Goal: Information Seeking & Learning: Check status

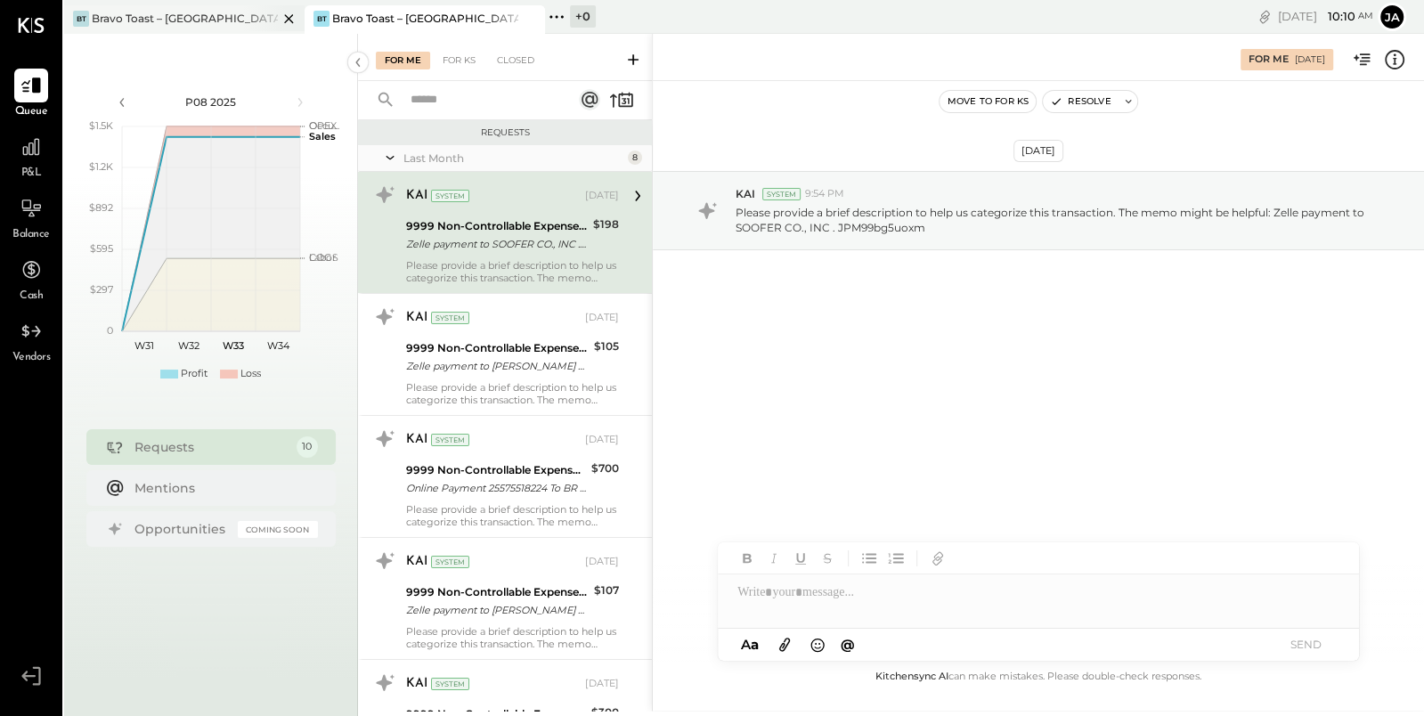
click at [164, 20] on div "Bravo Toast – [GEOGRAPHIC_DATA]" at bounding box center [185, 18] width 186 height 15
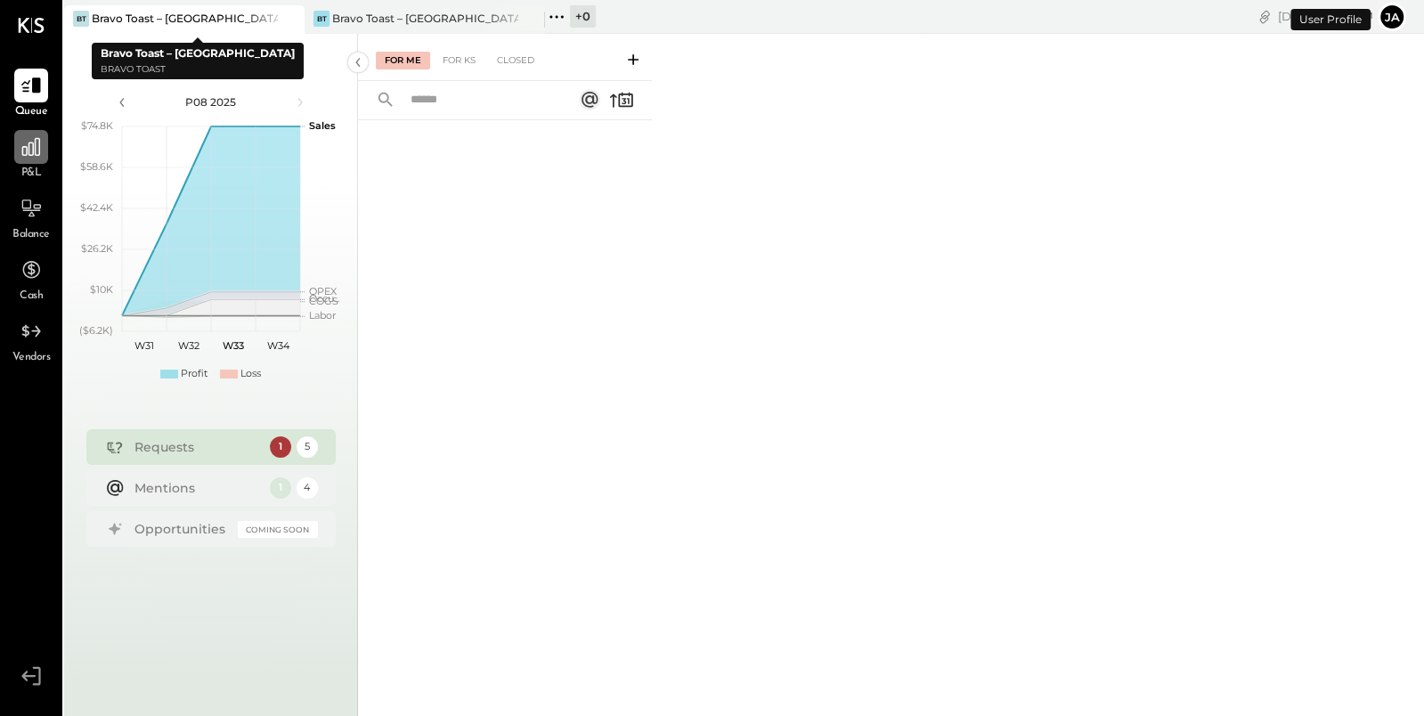
click at [24, 150] on icon at bounding box center [31, 146] width 23 height 23
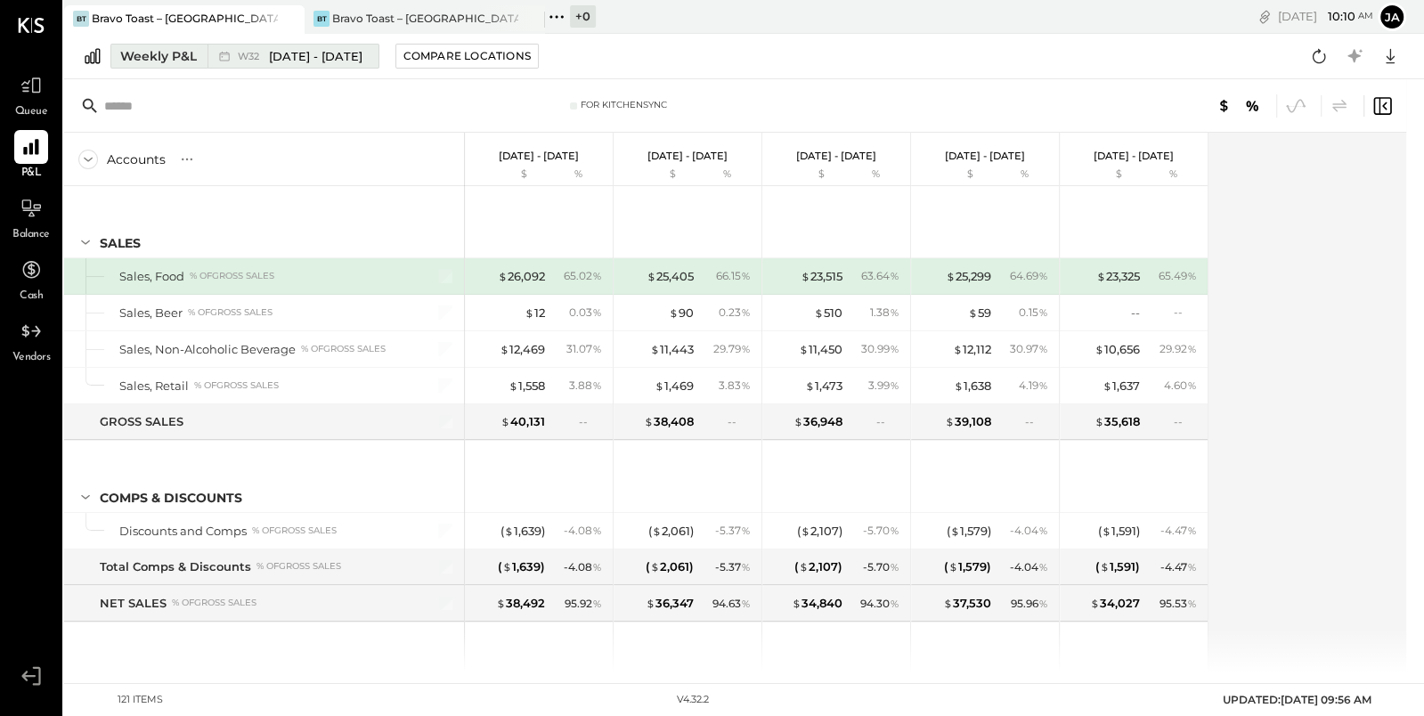
click at [174, 58] on div "Weekly P&L" at bounding box center [158, 56] width 77 height 18
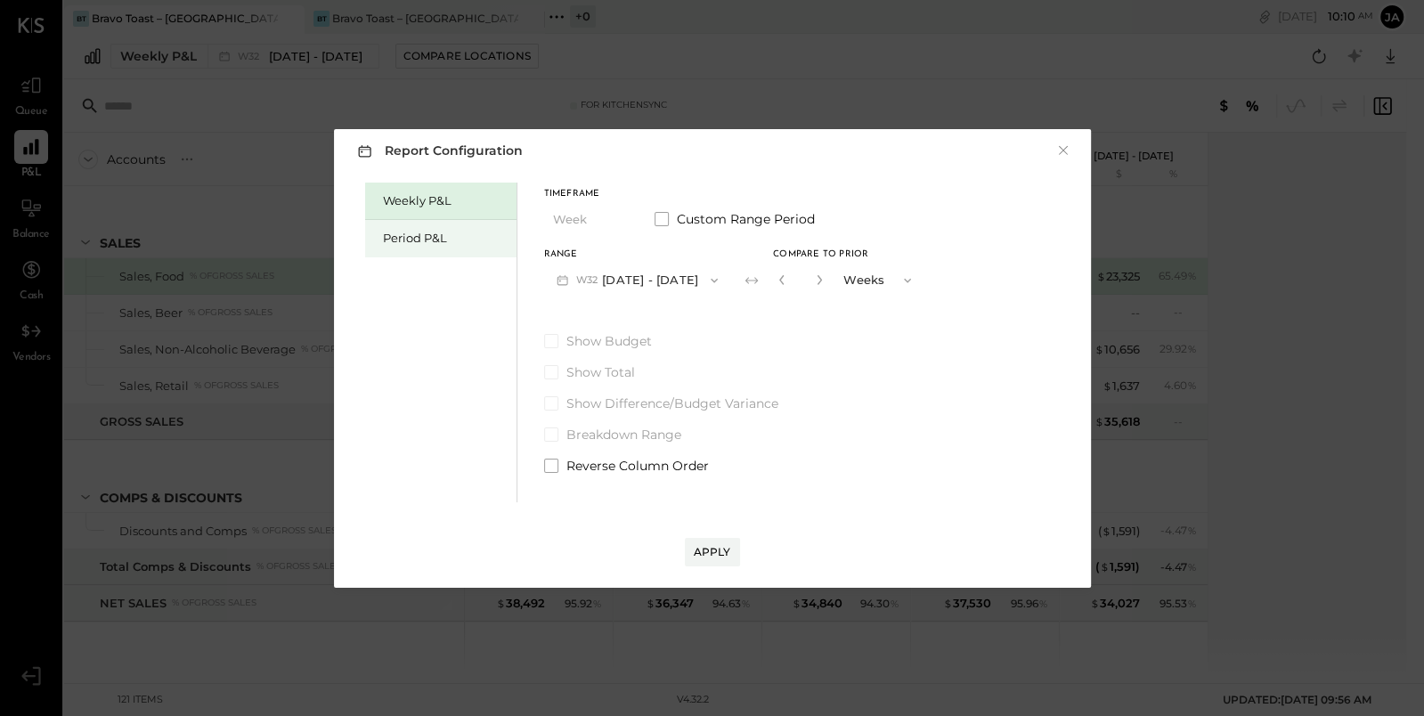
click at [420, 233] on div "Period P&L" at bounding box center [445, 238] width 125 height 17
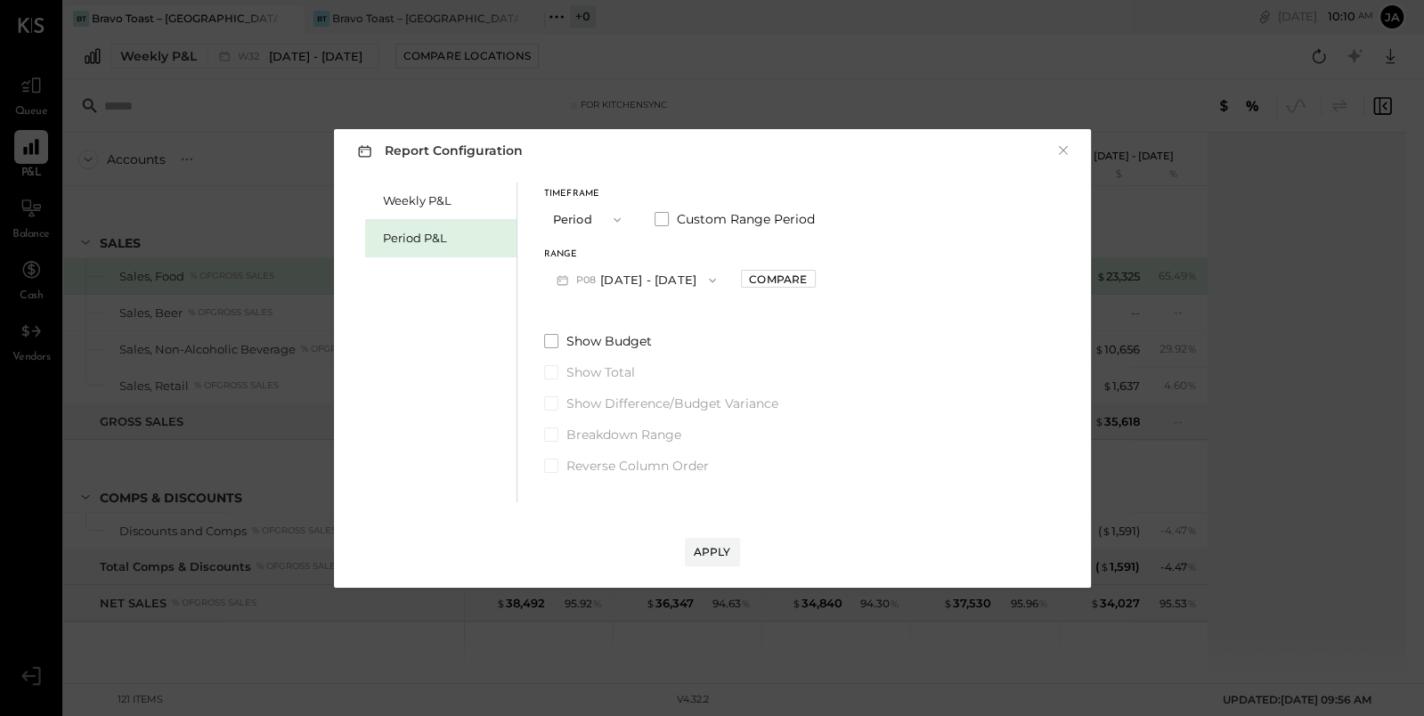
click at [684, 270] on button "P08 [DATE] - [DATE]" at bounding box center [636, 280] width 185 height 33
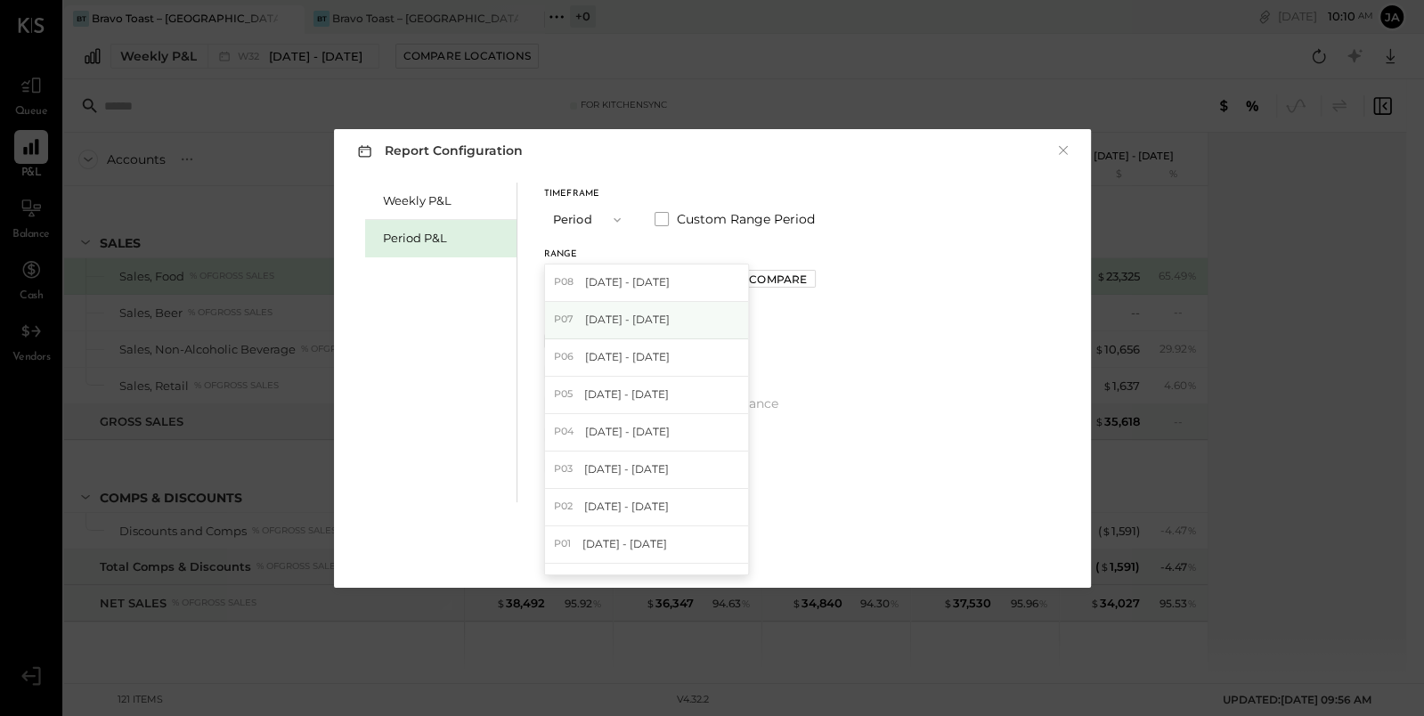
click at [670, 322] on span "[DATE] - [DATE]" at bounding box center [627, 319] width 85 height 15
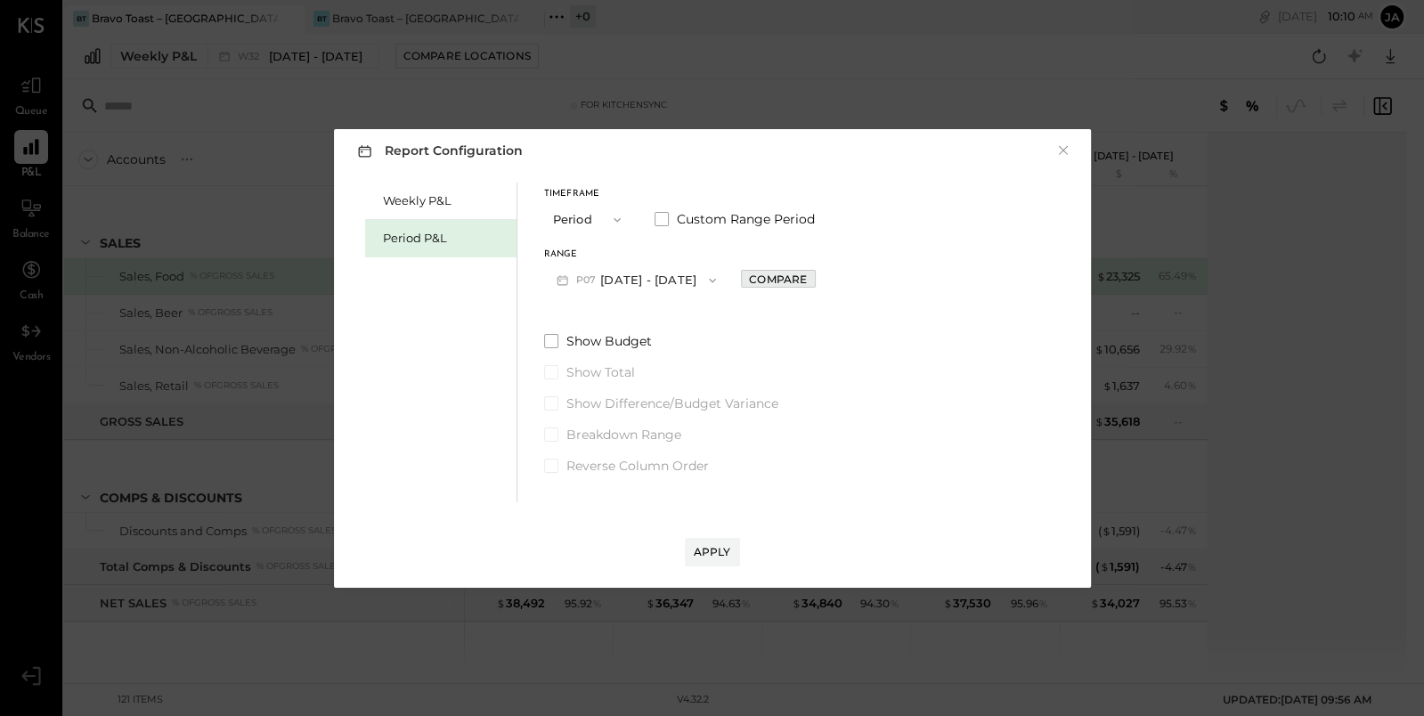
click at [807, 280] on div "Compare" at bounding box center [778, 279] width 58 height 15
click at [823, 281] on icon "button" at bounding box center [817, 279] width 11 height 11
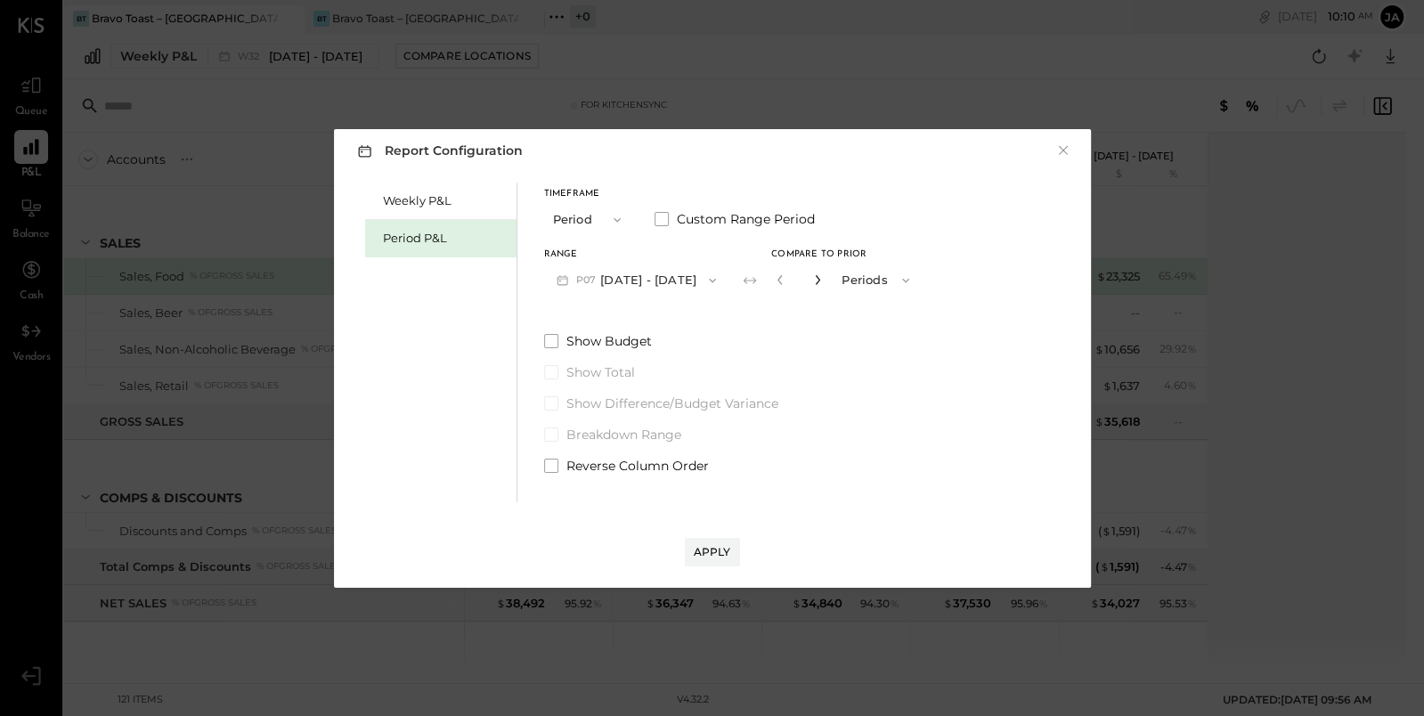
type input "*"
click at [715, 562] on button "Apply" at bounding box center [712, 552] width 55 height 28
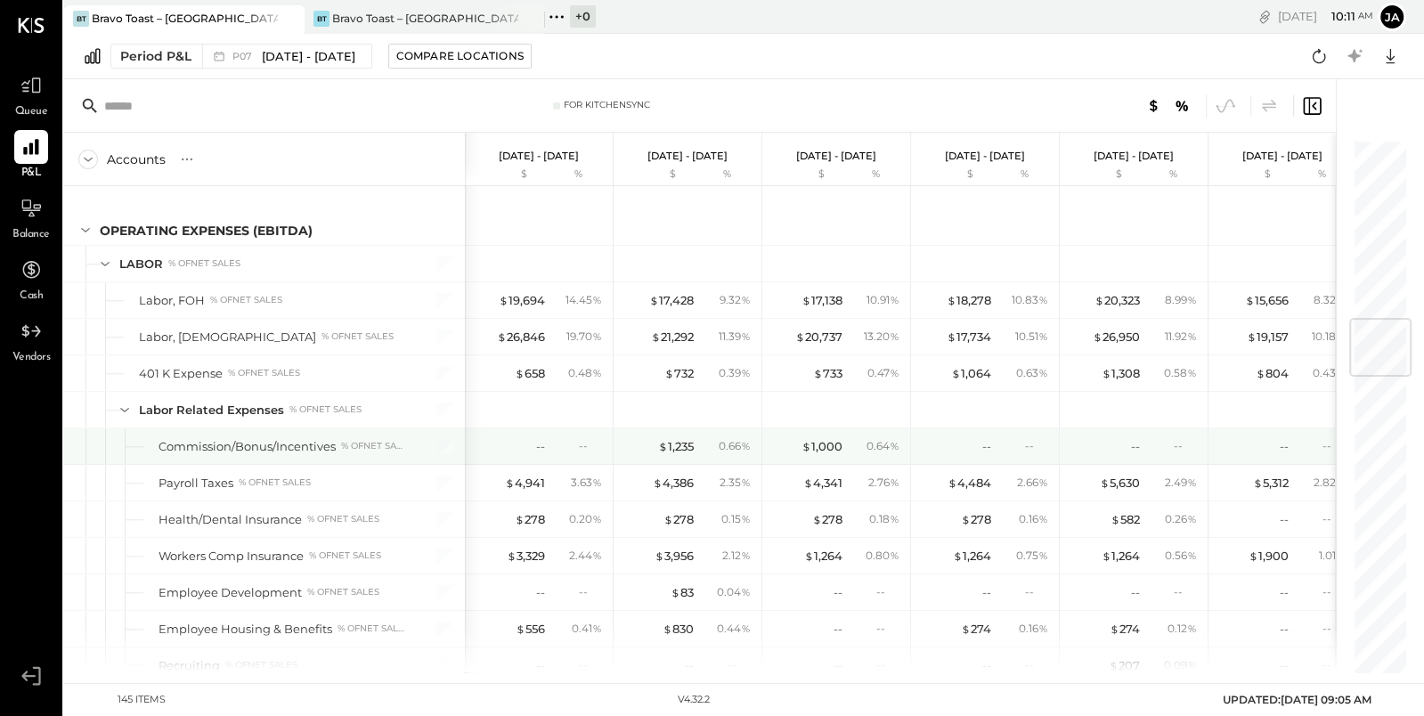
scroll to position [1498, 0]
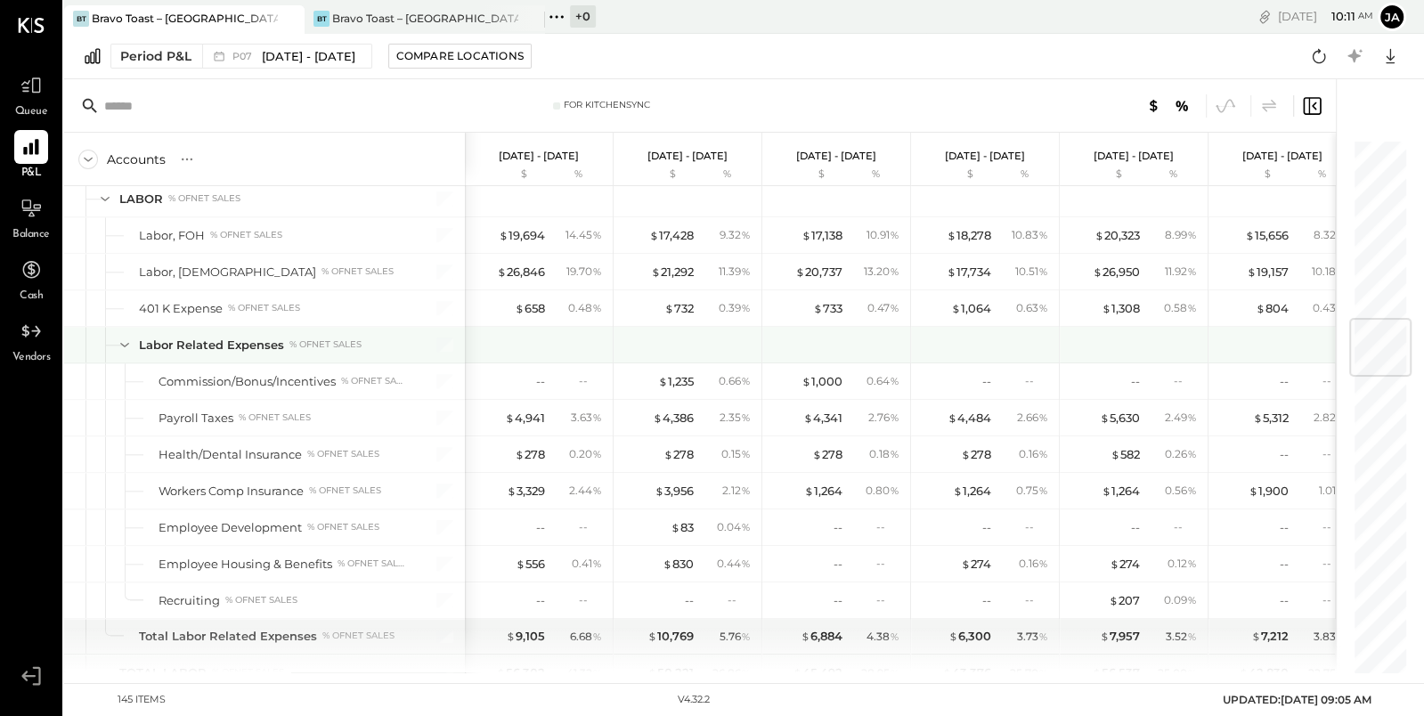
click at [126, 335] on icon at bounding box center [125, 345] width 20 height 20
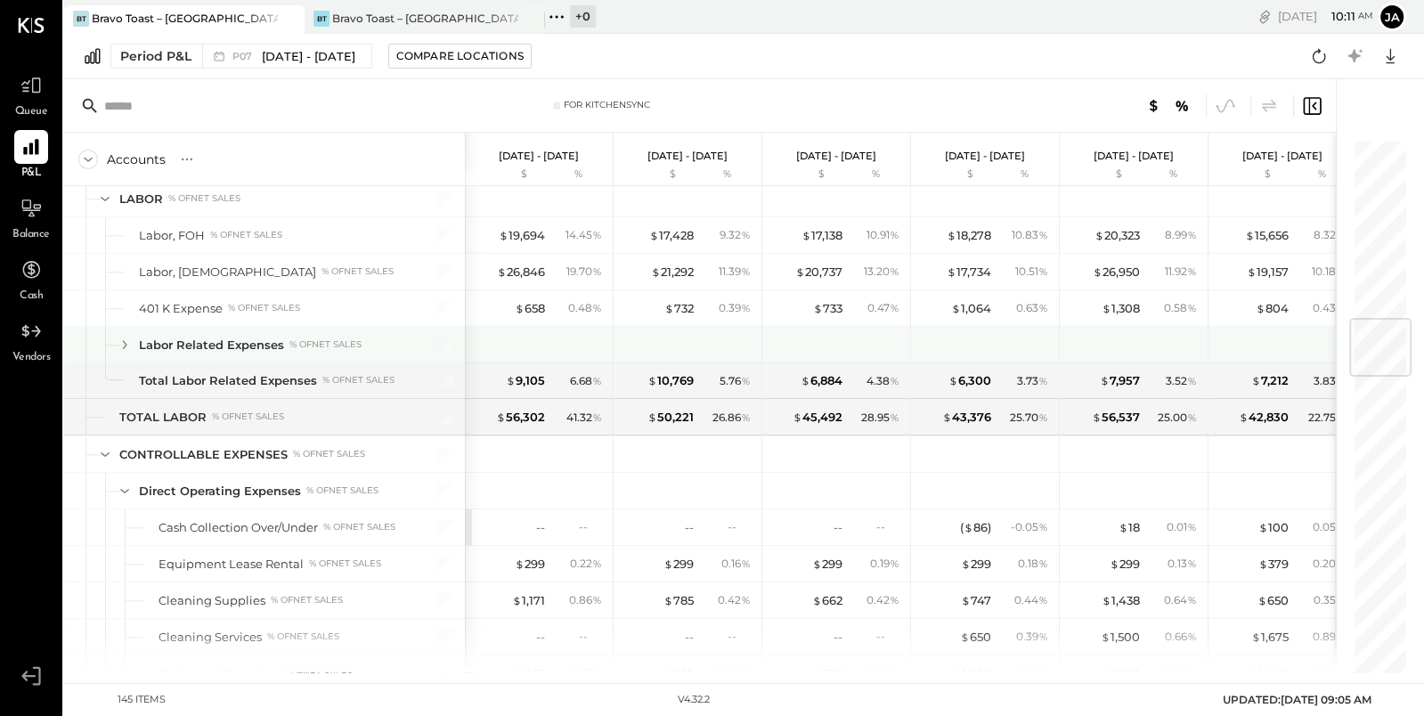
click at [126, 335] on icon at bounding box center [125, 345] width 20 height 20
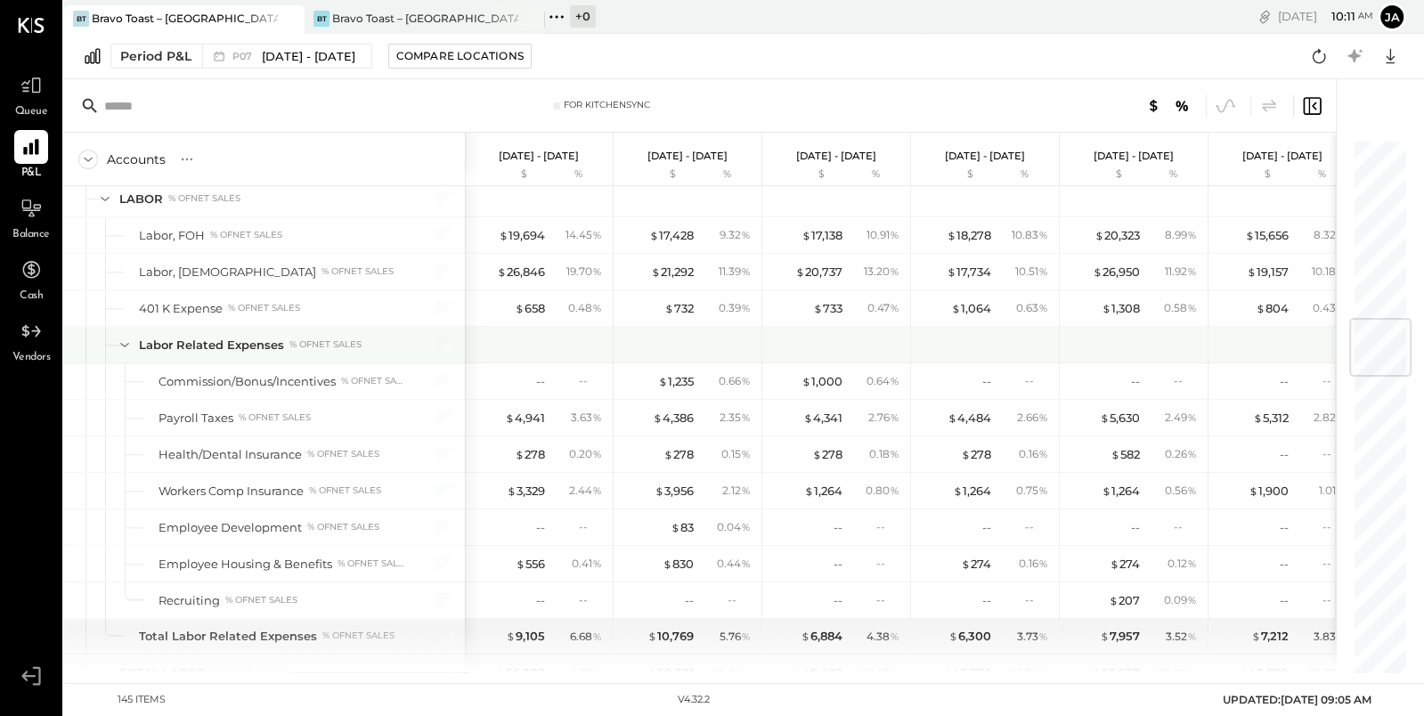
click at [125, 343] on icon at bounding box center [124, 345] width 9 height 4
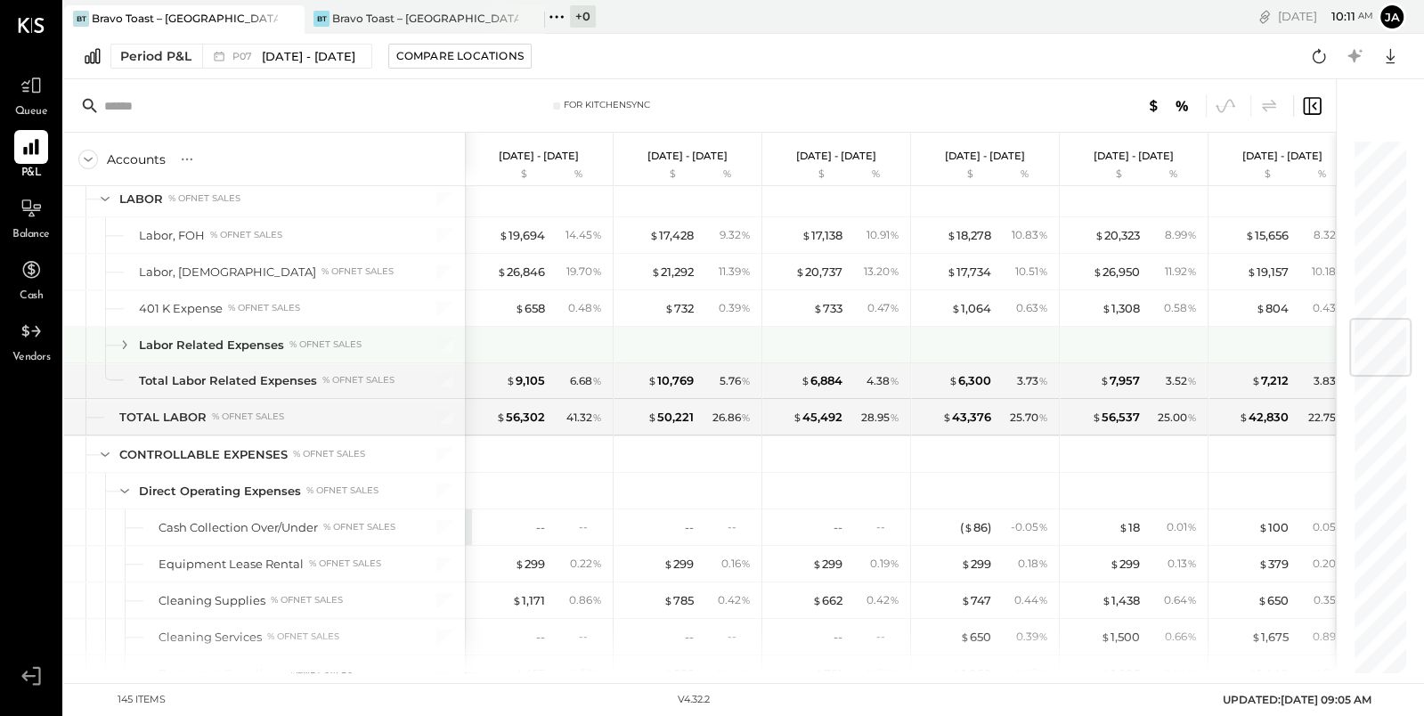
click at [125, 340] on icon at bounding box center [125, 344] width 4 height 9
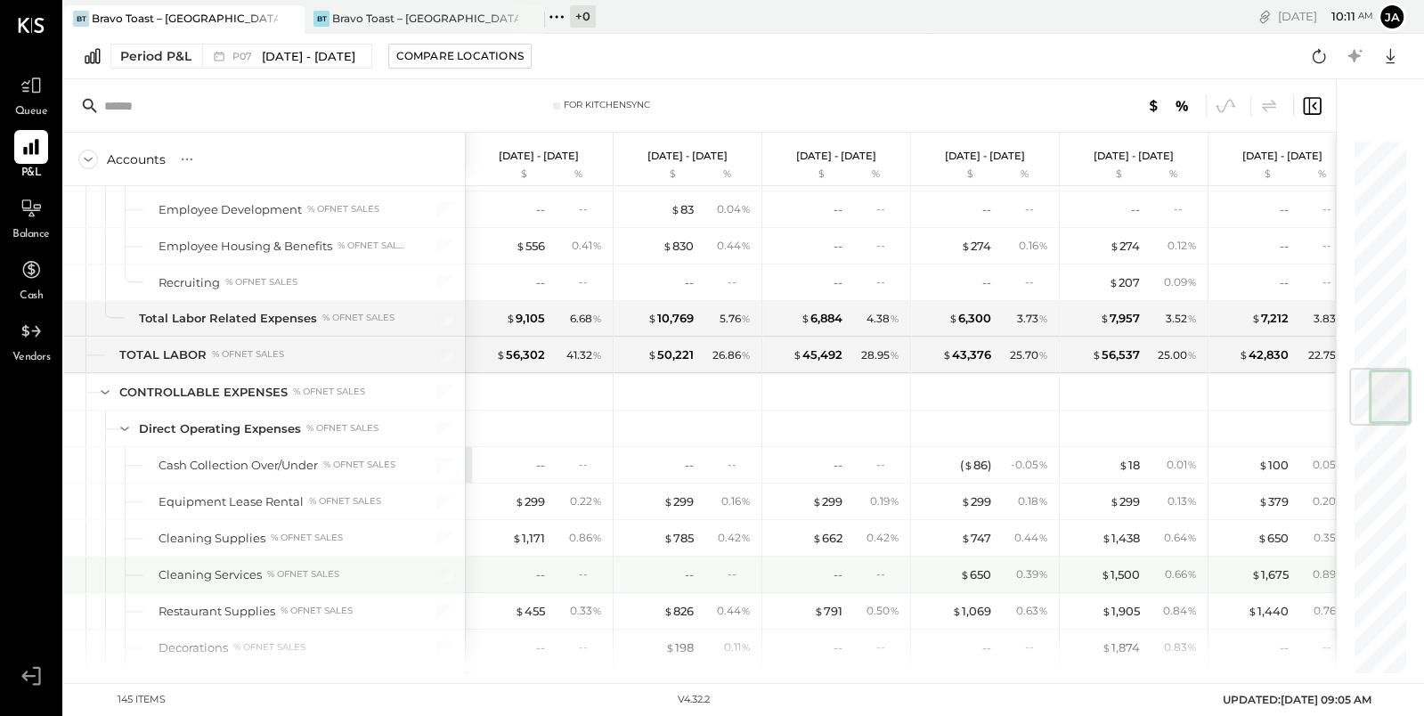
scroll to position [0, 2]
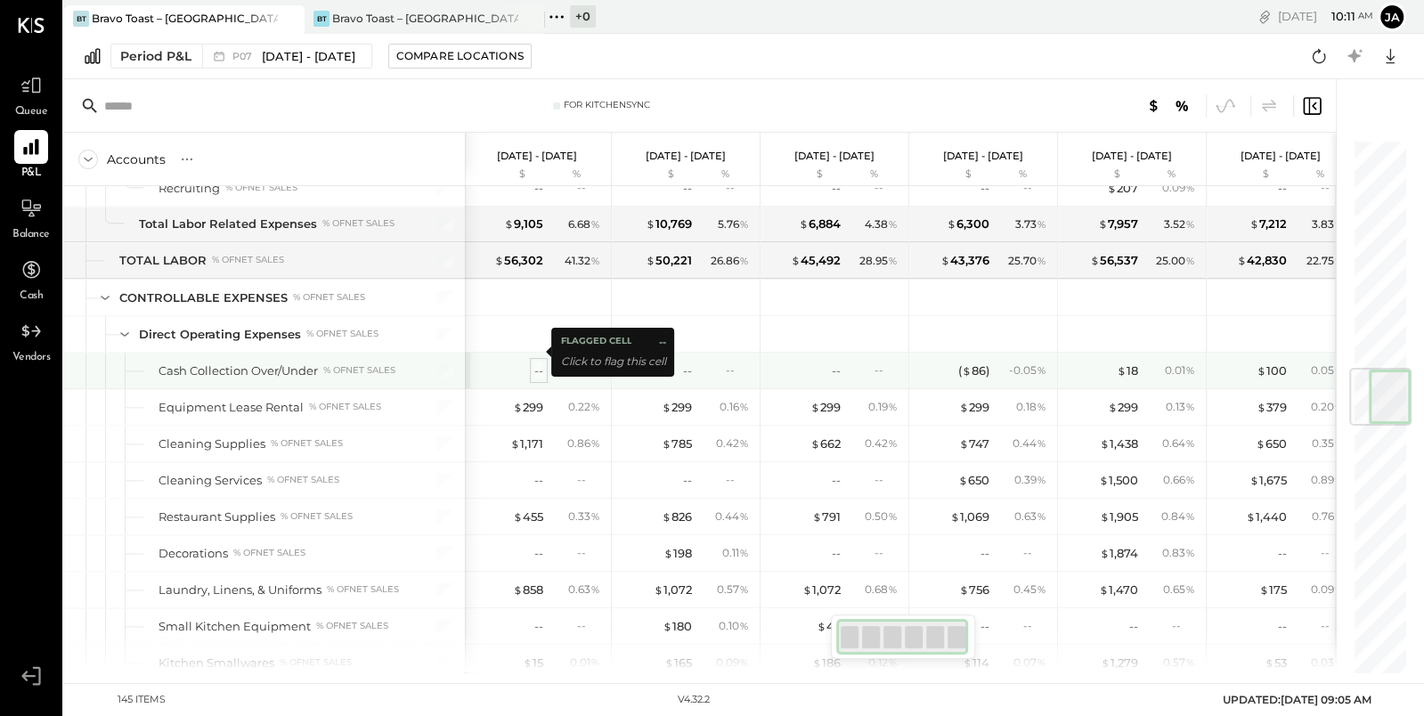
click at [536, 362] on div "--" at bounding box center [538, 370] width 9 height 17
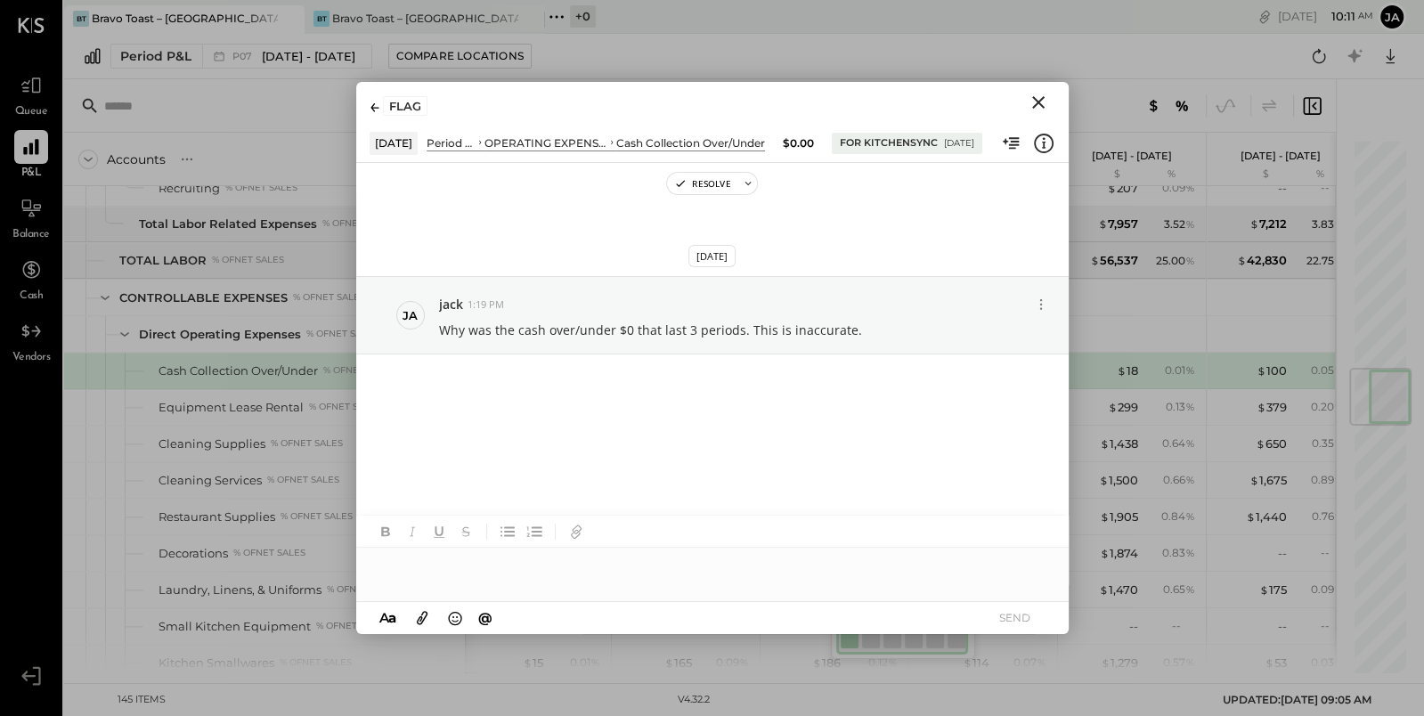
click at [1039, 104] on icon "Close" at bounding box center [1038, 102] width 12 height 12
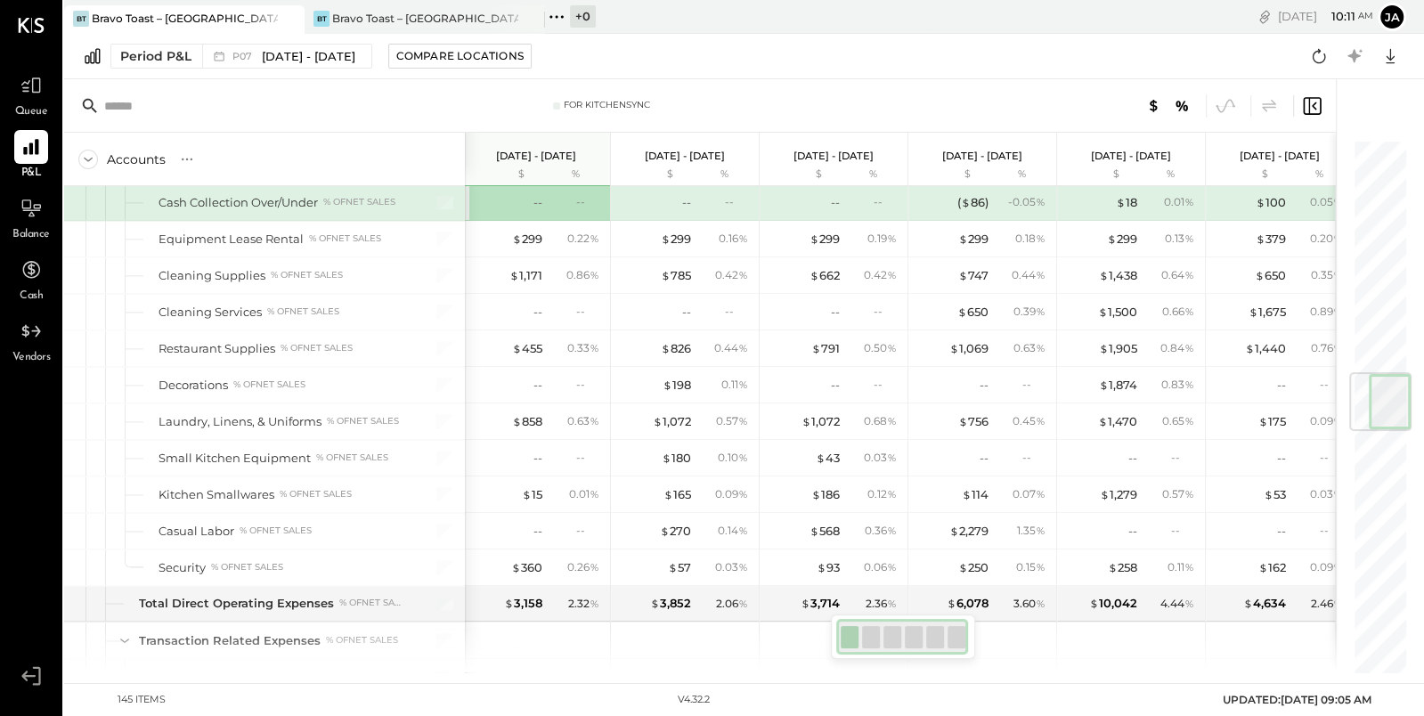
scroll to position [1952, 0]
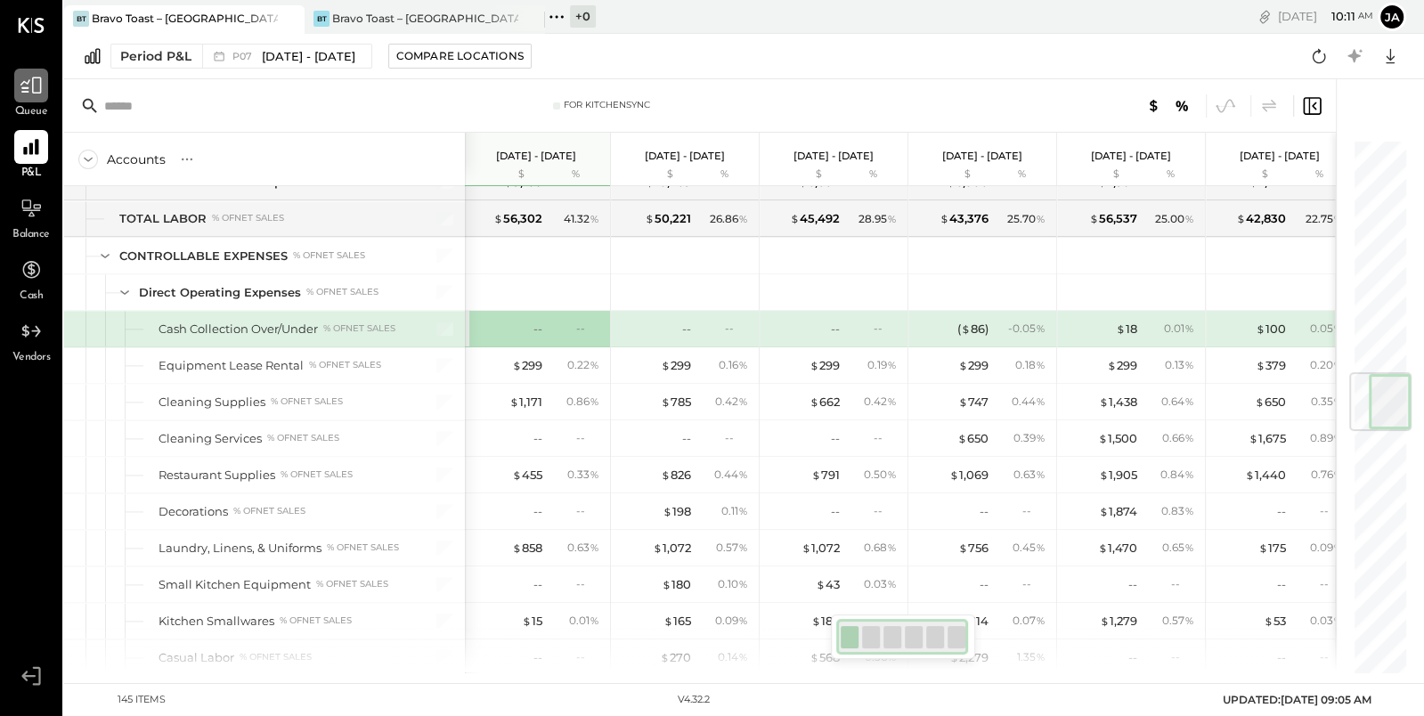
click at [34, 91] on icon at bounding box center [31, 85] width 23 height 23
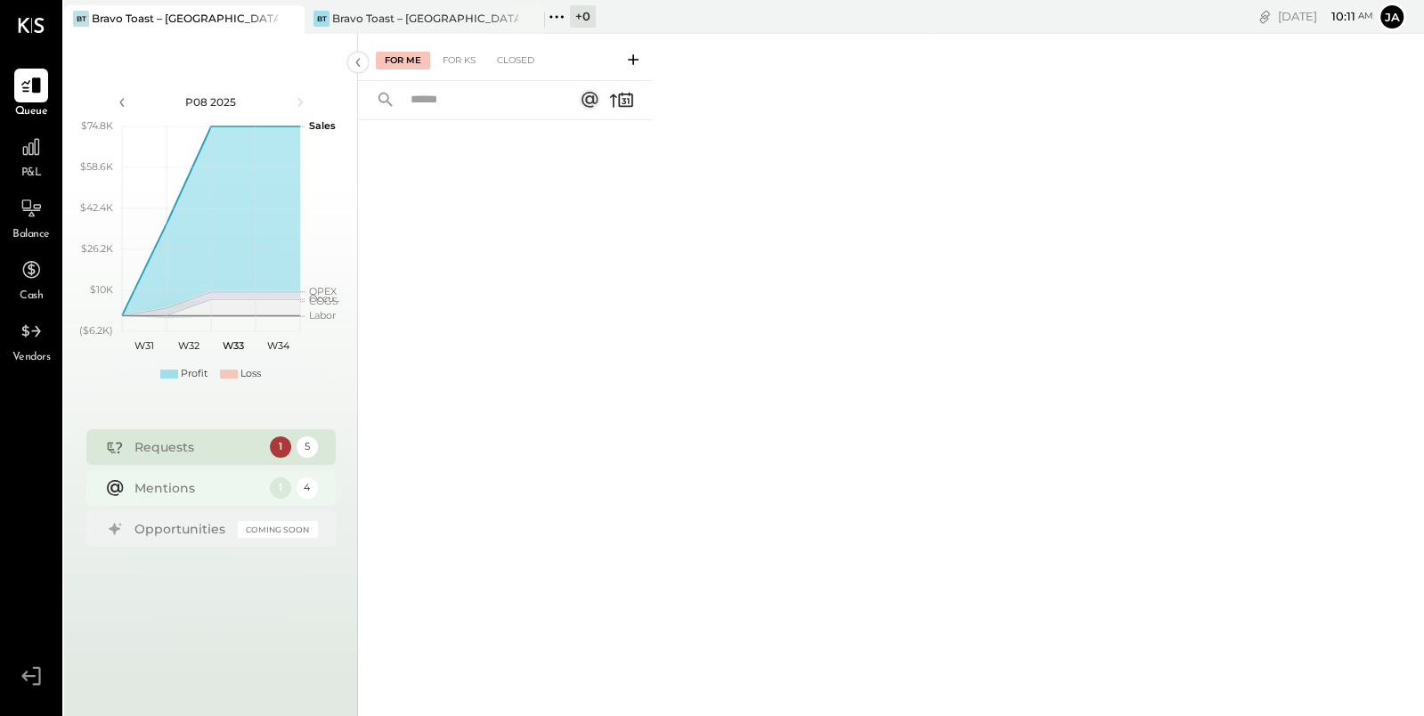
click at [185, 475] on div "Mentions 1 4" at bounding box center [210, 488] width 249 height 36
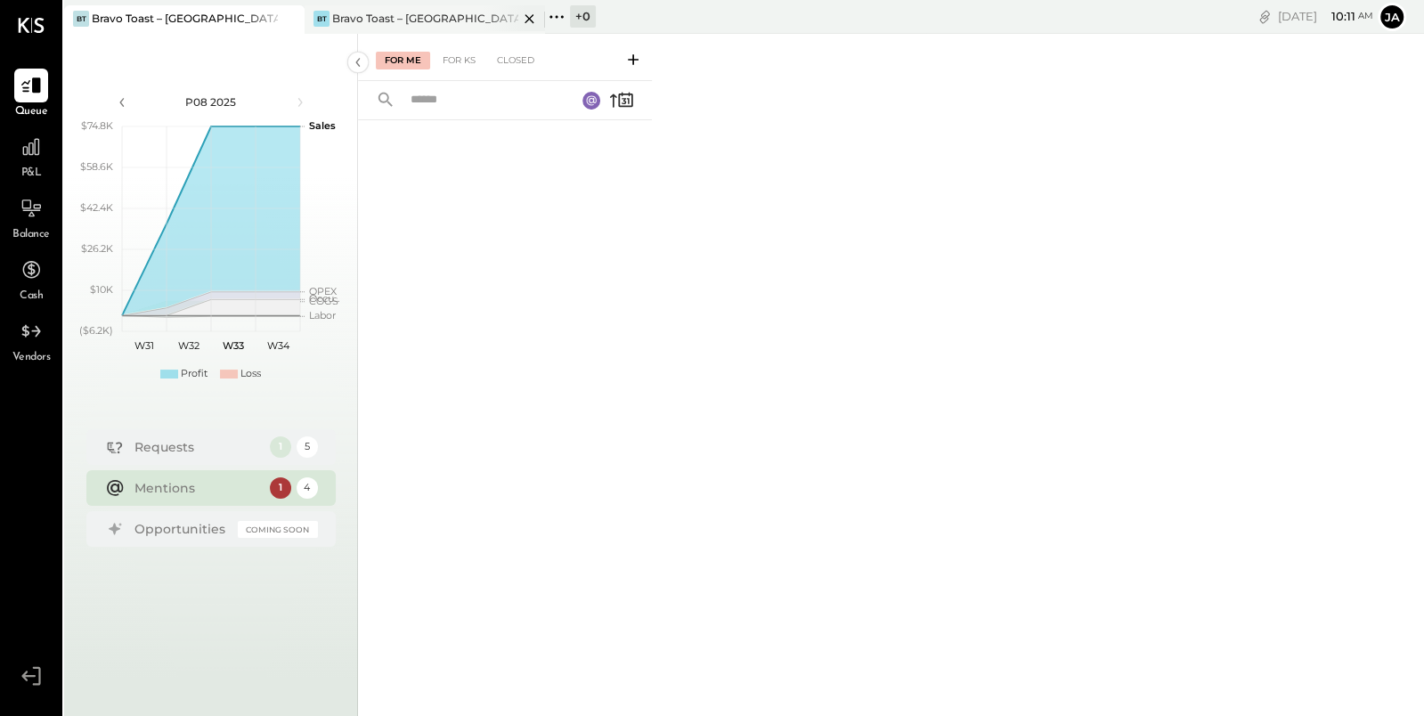
click at [412, 25] on div "Bravo Toast – [GEOGRAPHIC_DATA]" at bounding box center [425, 18] width 186 height 15
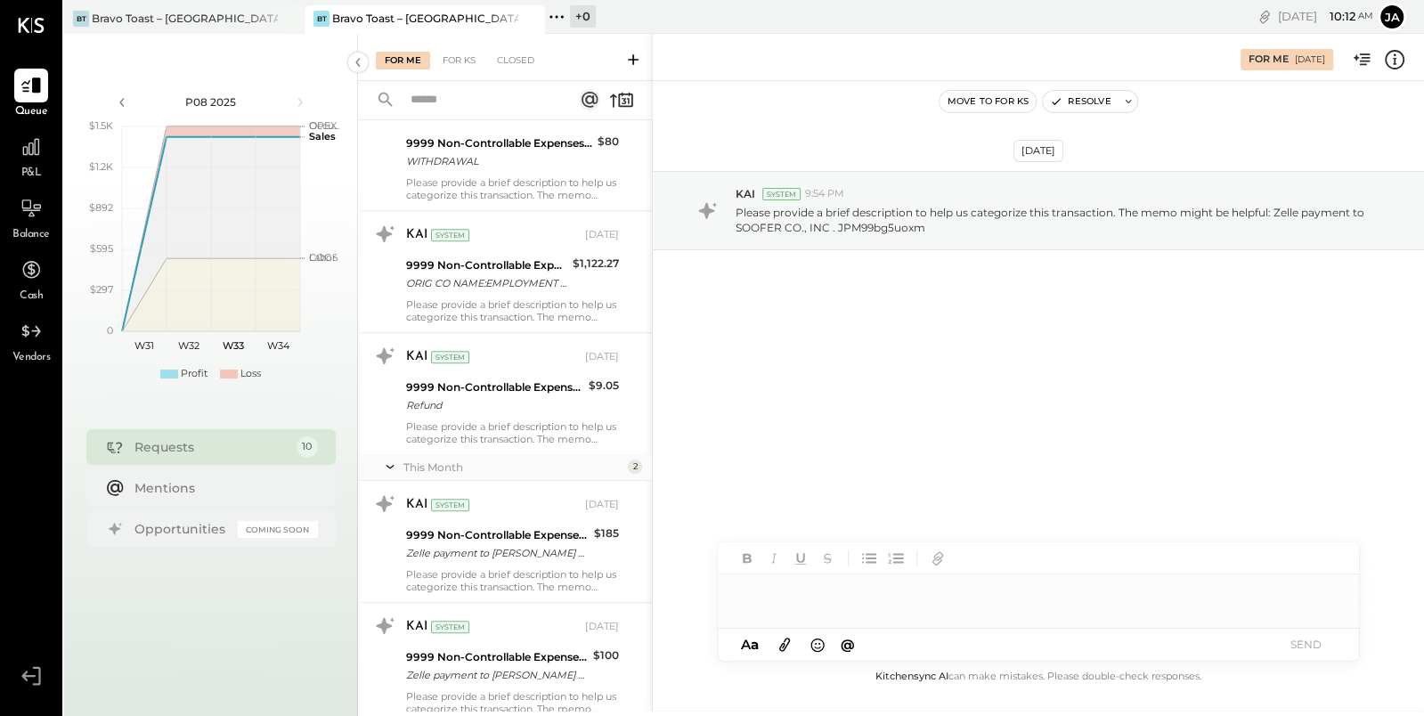
scroll to position [749, 0]
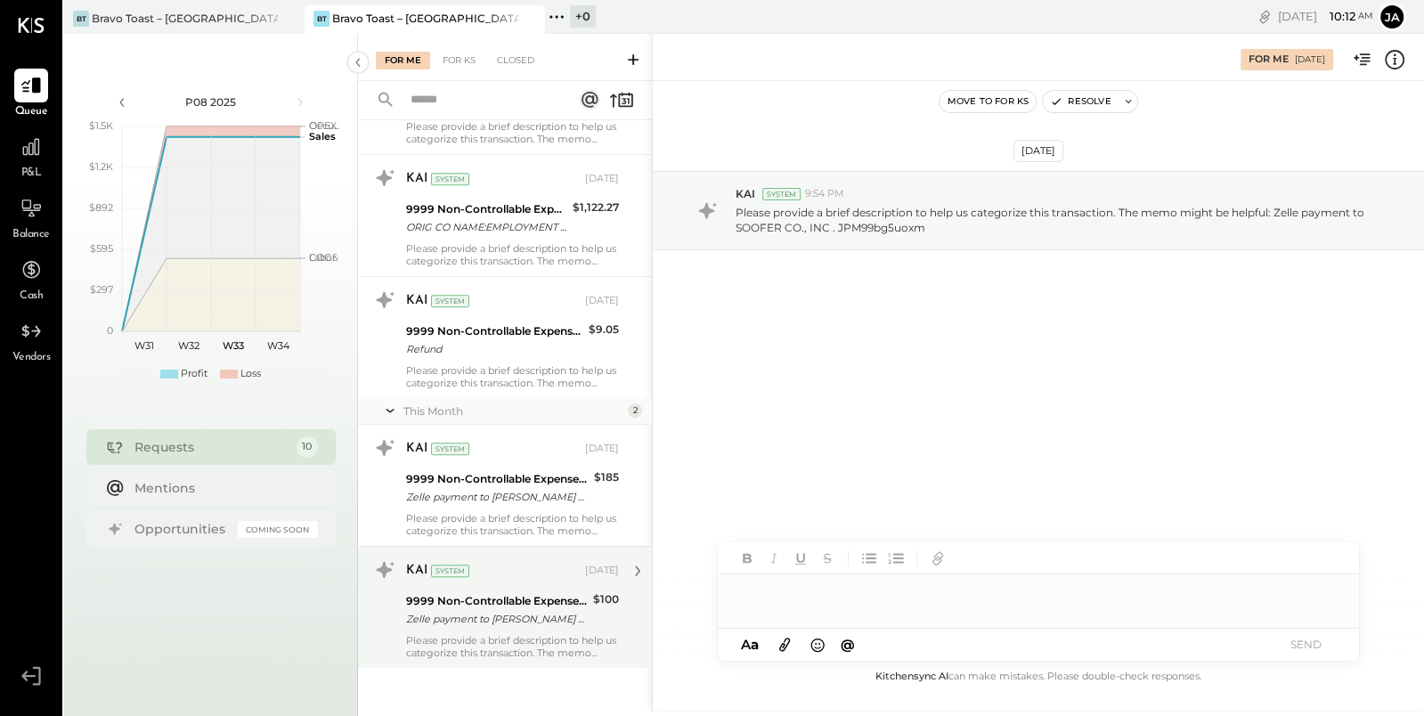
click at [525, 637] on div "Please provide a brief description to help us categorize this transaction. The …" at bounding box center [512, 646] width 213 height 25
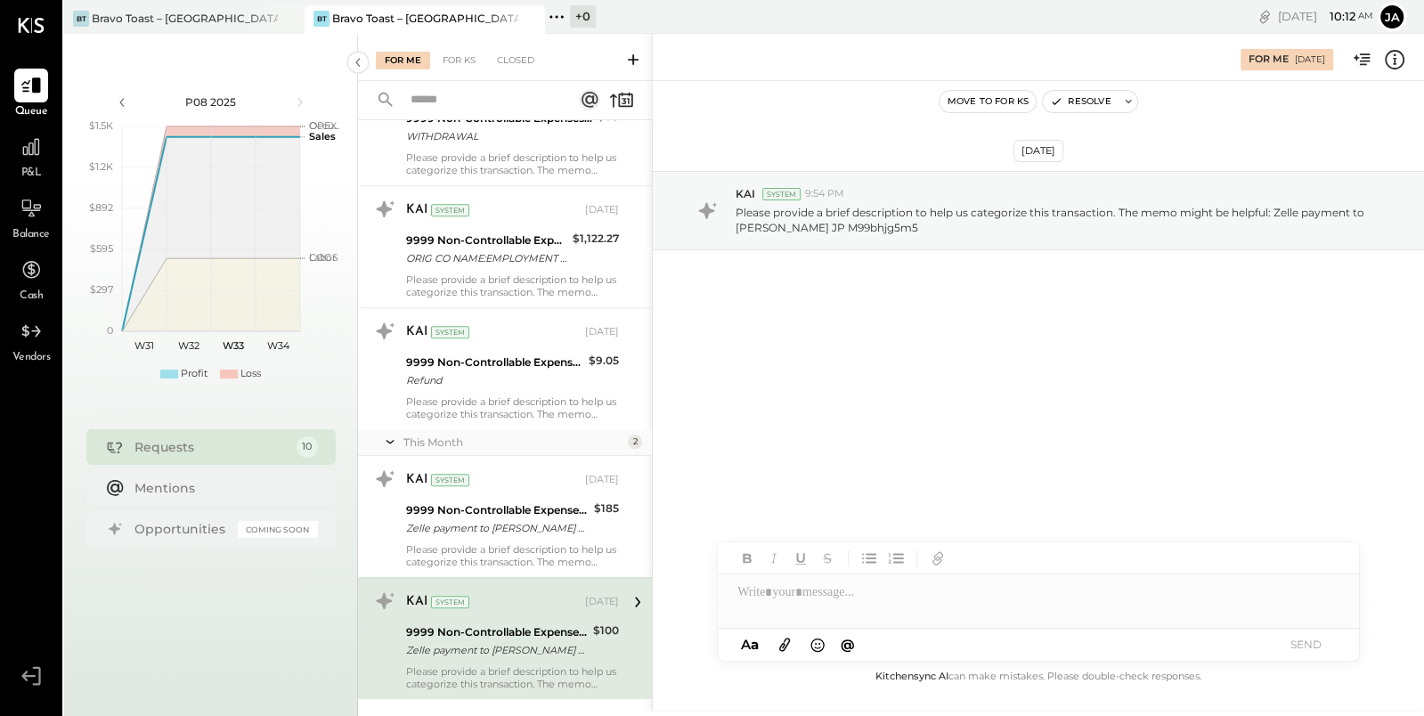
scroll to position [749, 0]
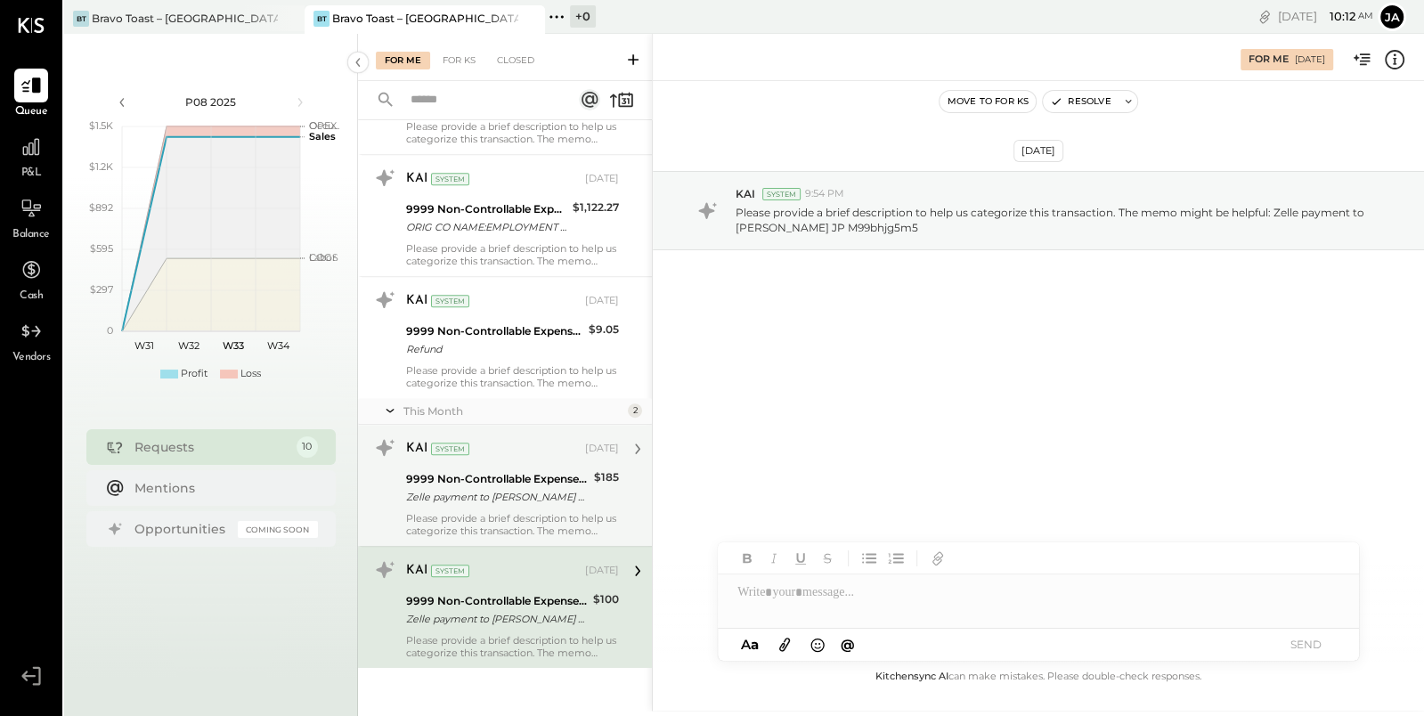
click at [470, 471] on div "9999 Non-Controllable Expenses:Other Income and Expenses:To Be Classified P&L" at bounding box center [497, 479] width 183 height 18
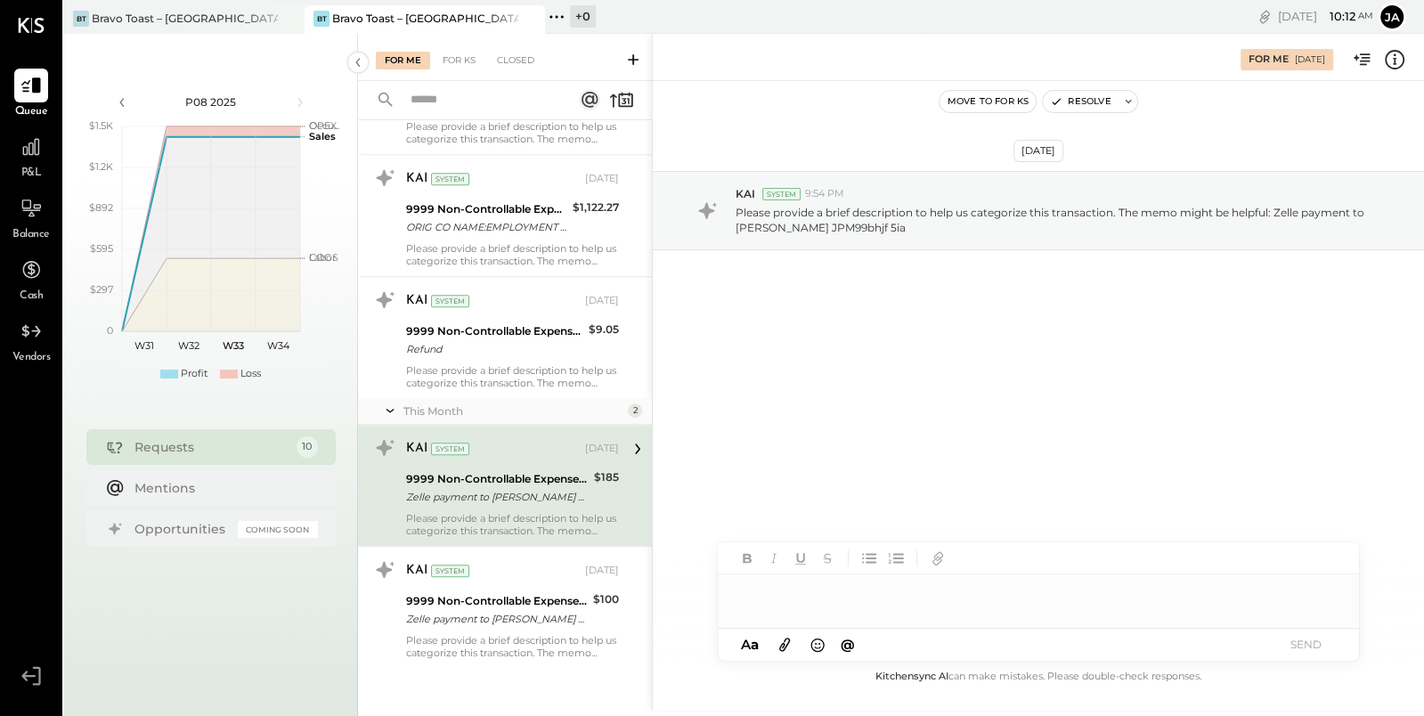
click at [807, 589] on div at bounding box center [1038, 592] width 641 height 36
click at [845, 586] on div "**********" at bounding box center [1038, 600] width 641 height 53
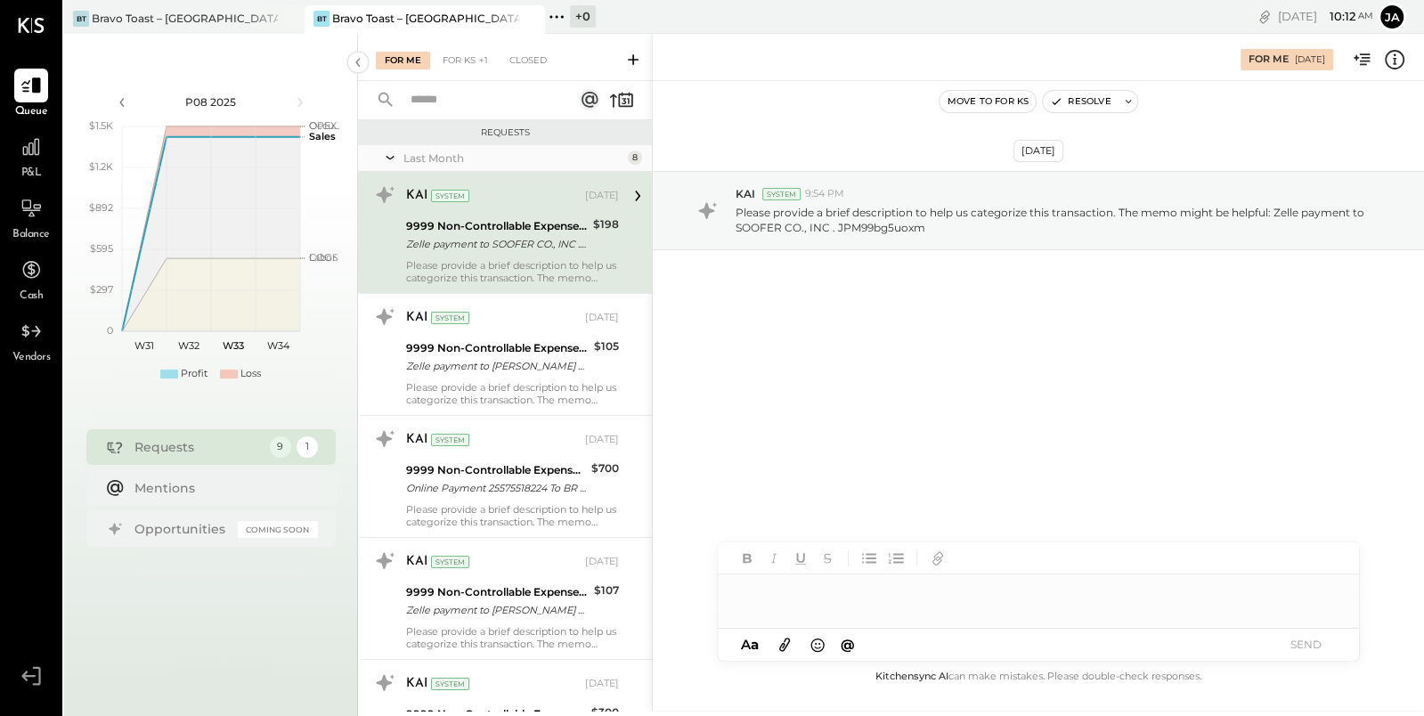
click at [534, 284] on div "KAI System [DATE] 9999 Non-Controllable Expenses:Other Income and Expenses:To B…" at bounding box center [505, 232] width 294 height 121
drag, startPoint x: 731, startPoint y: 225, endPoint x: 802, endPoint y: 225, distance: 71.2
click at [802, 225] on div "KAI System 9:54 PM Please provide a brief description to help us categorize thi…" at bounding box center [1038, 210] width 771 height 79
copy p "SOOFER CO."
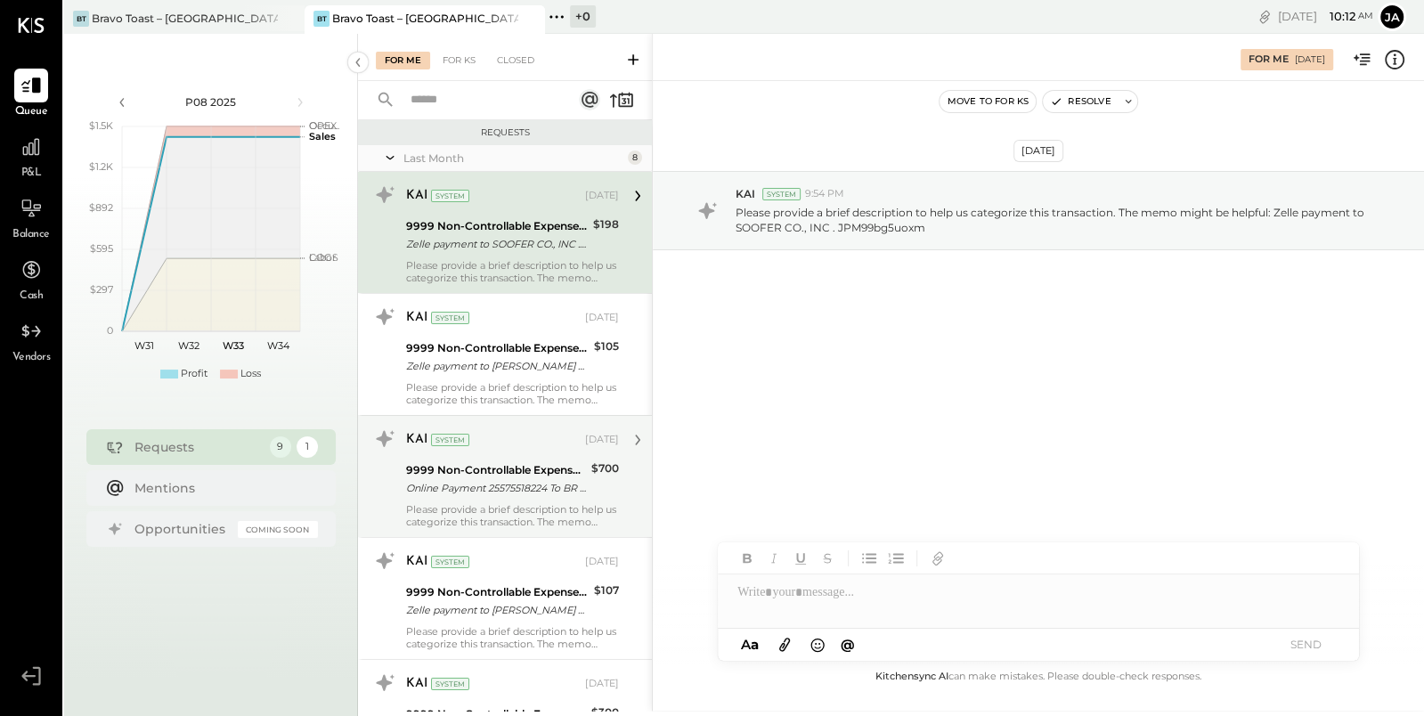
click at [522, 485] on div "Online Payment 25575518224 To BR C 9001" at bounding box center [496, 488] width 180 height 18
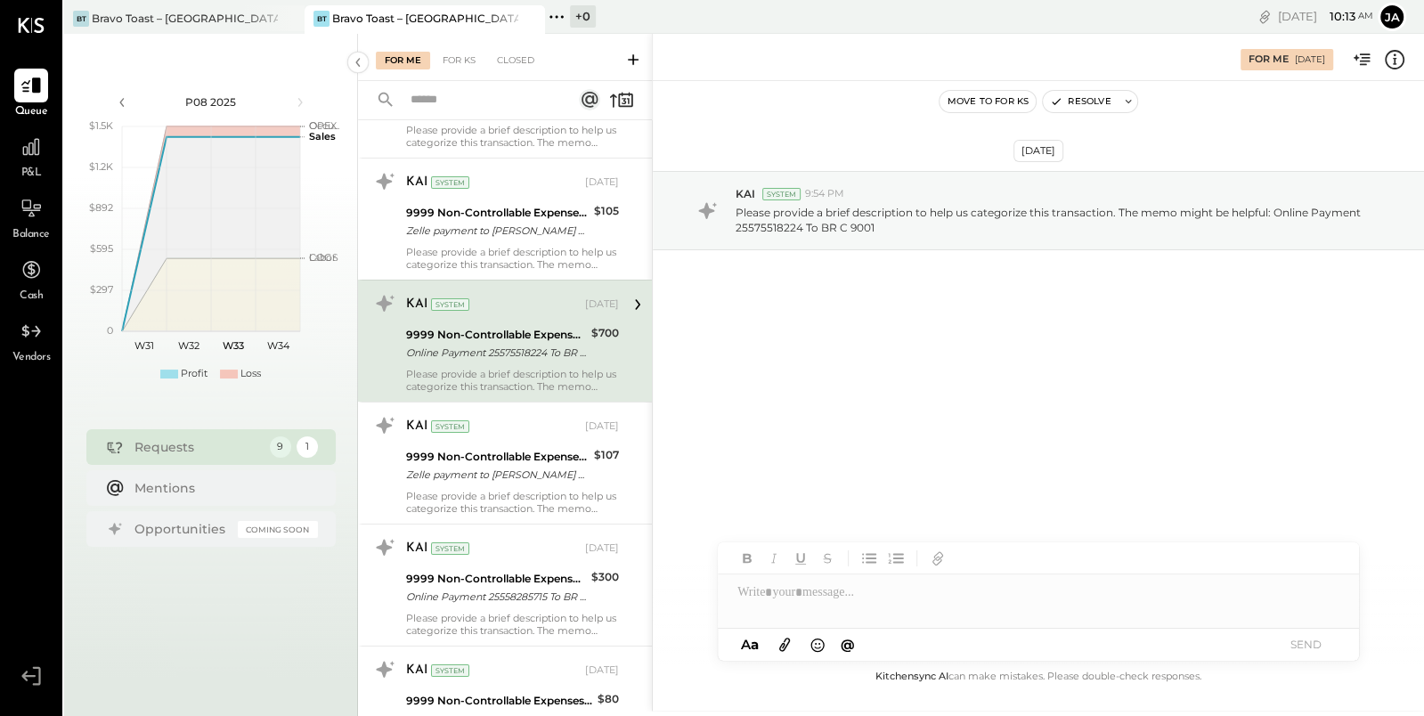
scroll to position [170, 0]
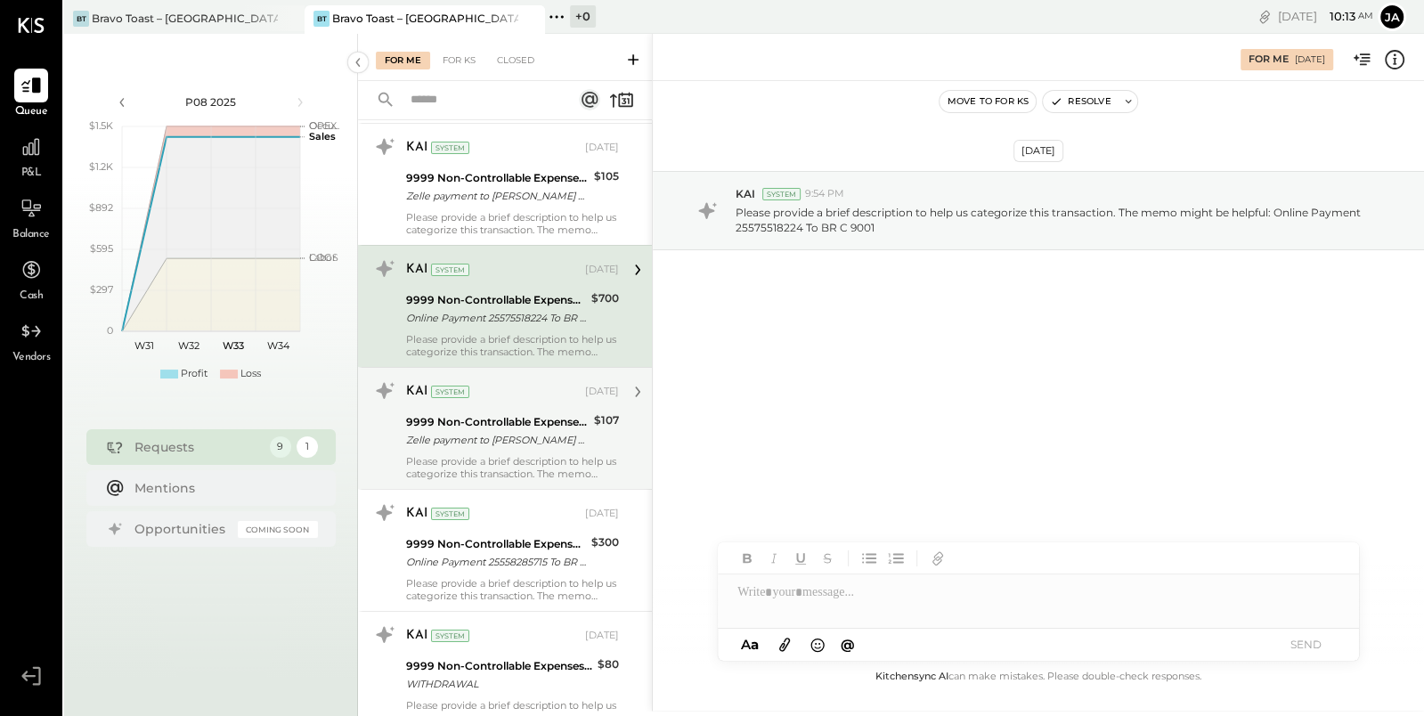
click at [485, 420] on div "9999 Non-Controllable Expenses:Other Income and Expenses:To Be Classified P&L" at bounding box center [497, 422] width 183 height 18
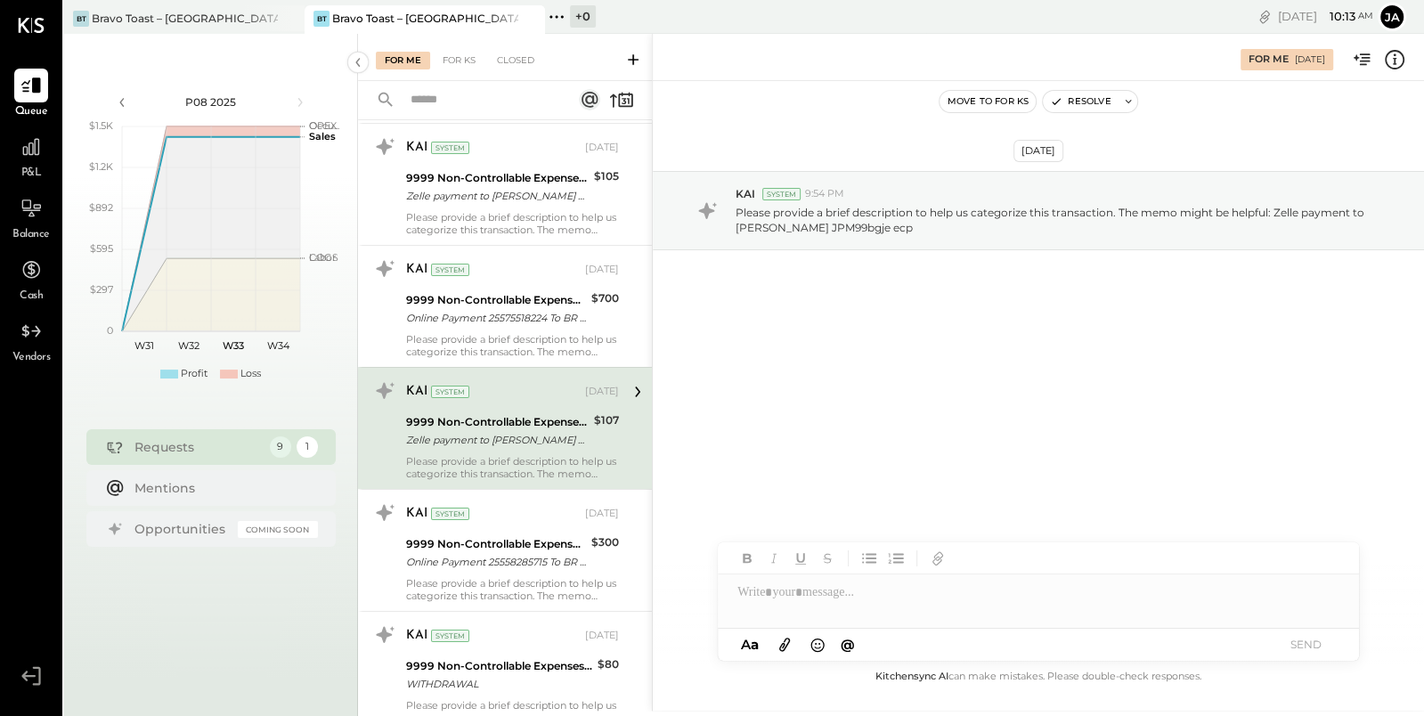
click at [810, 588] on div at bounding box center [1038, 600] width 641 height 53
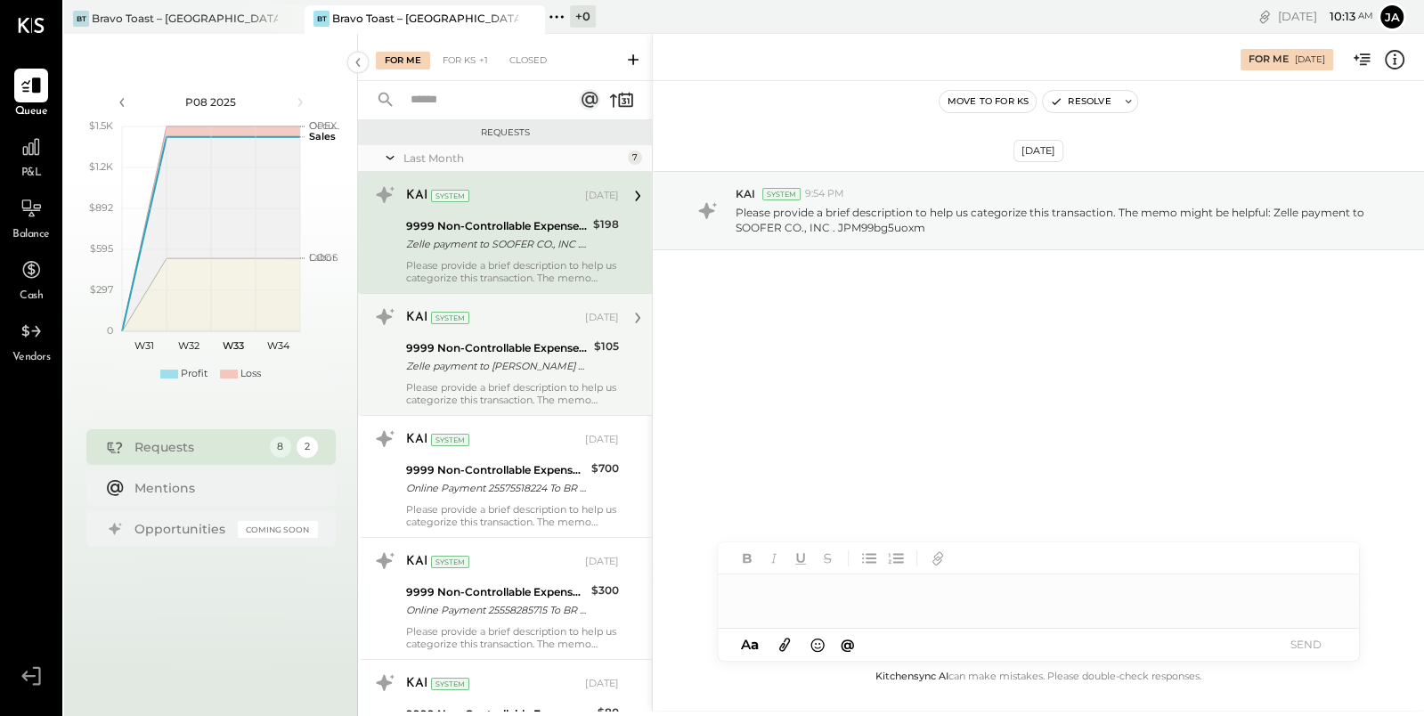
click at [556, 371] on div "Zelle payment to [PERSON_NAME] JP M99bgqcfxb" at bounding box center [497, 366] width 183 height 18
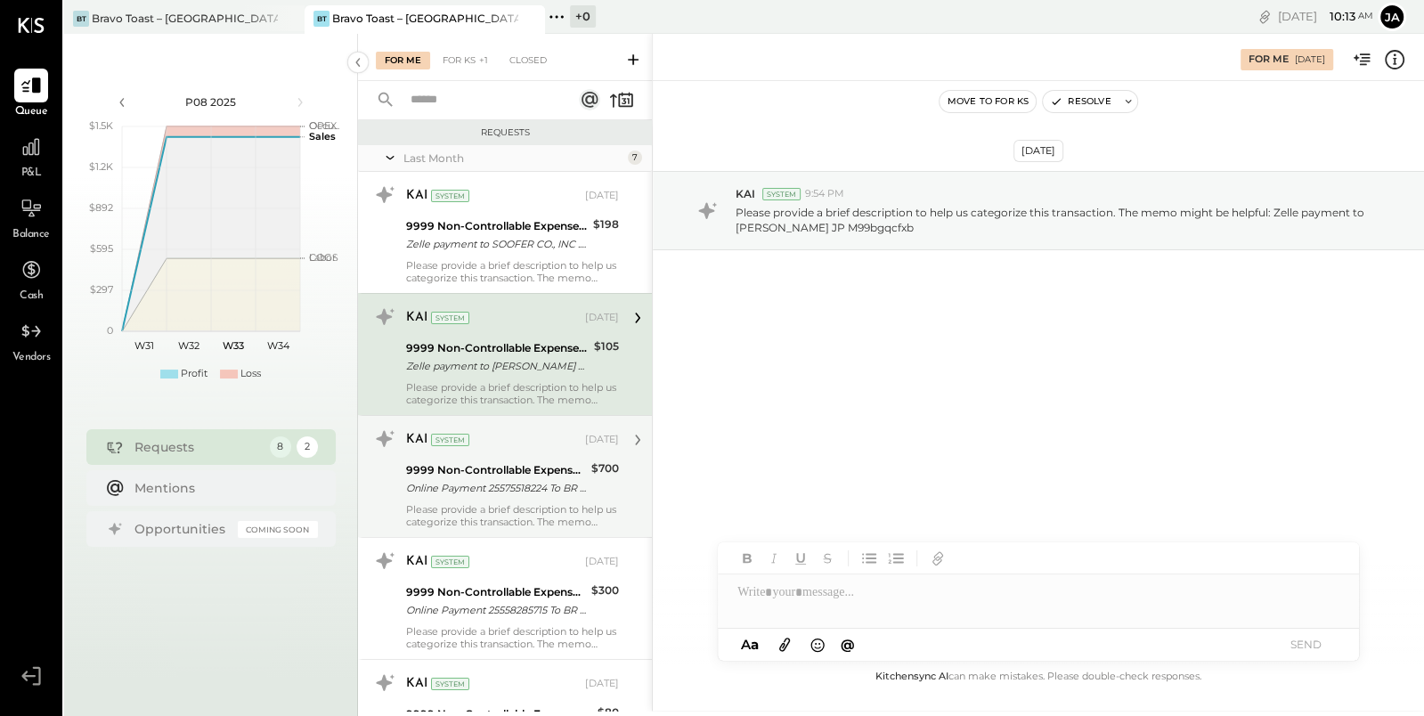
click at [560, 488] on div "Online Payment 25575518224 To BR C 9001" at bounding box center [496, 488] width 180 height 18
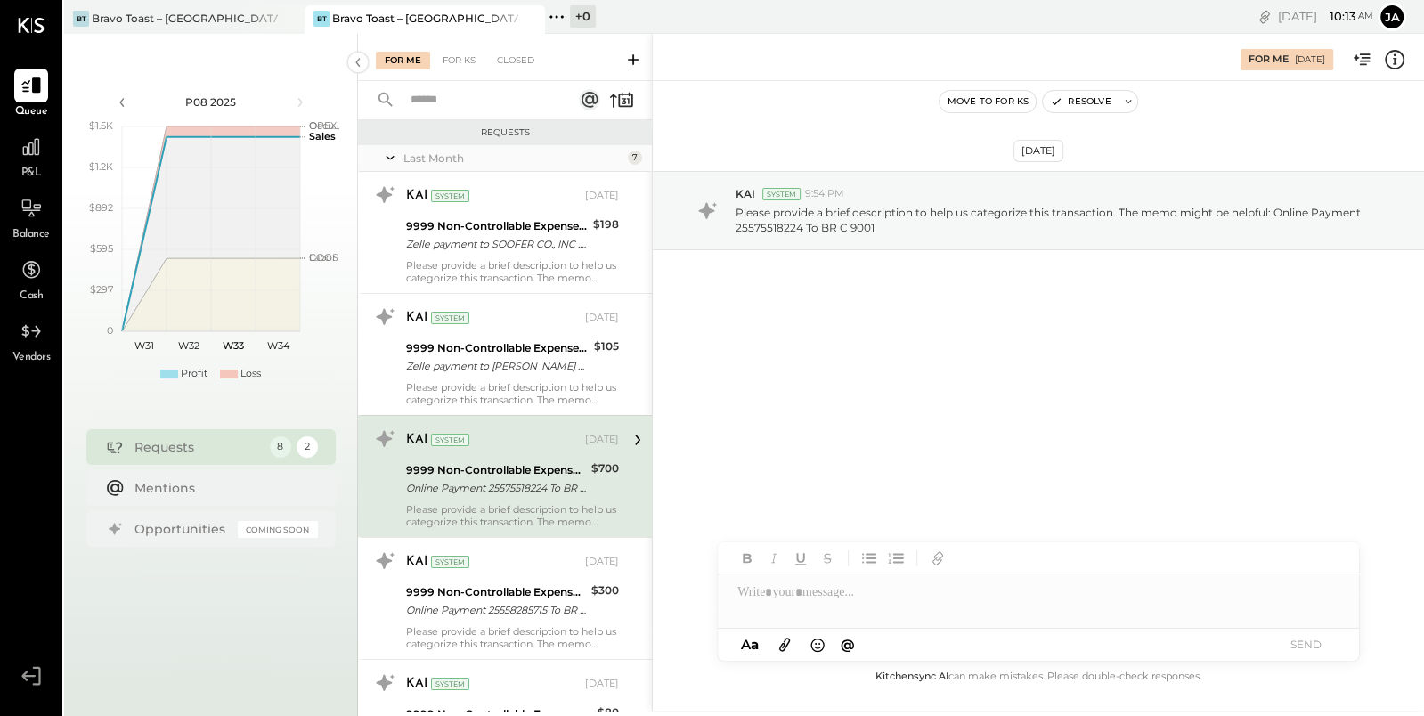
click at [856, 600] on div at bounding box center [1038, 592] width 641 height 36
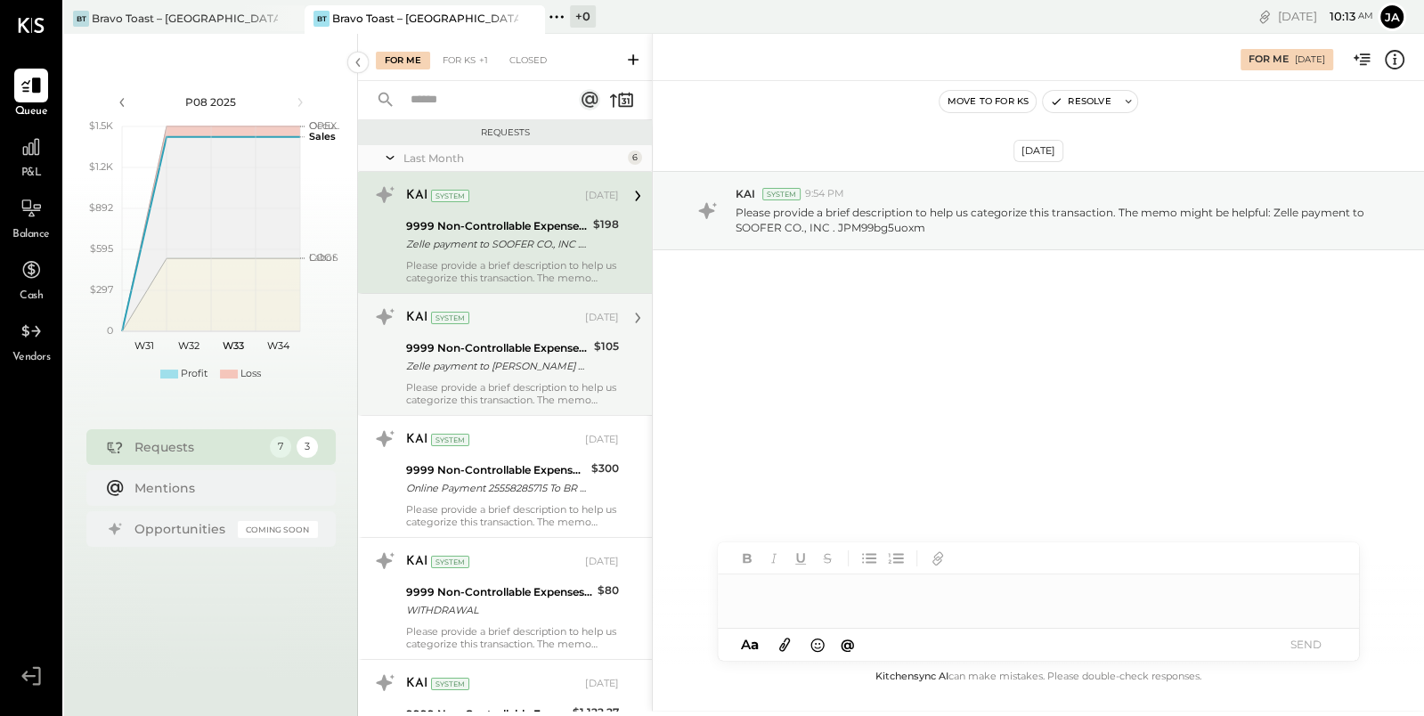
click at [518, 357] on div "Zelle payment to [PERSON_NAME] JP M99bgqcfxb" at bounding box center [497, 366] width 183 height 18
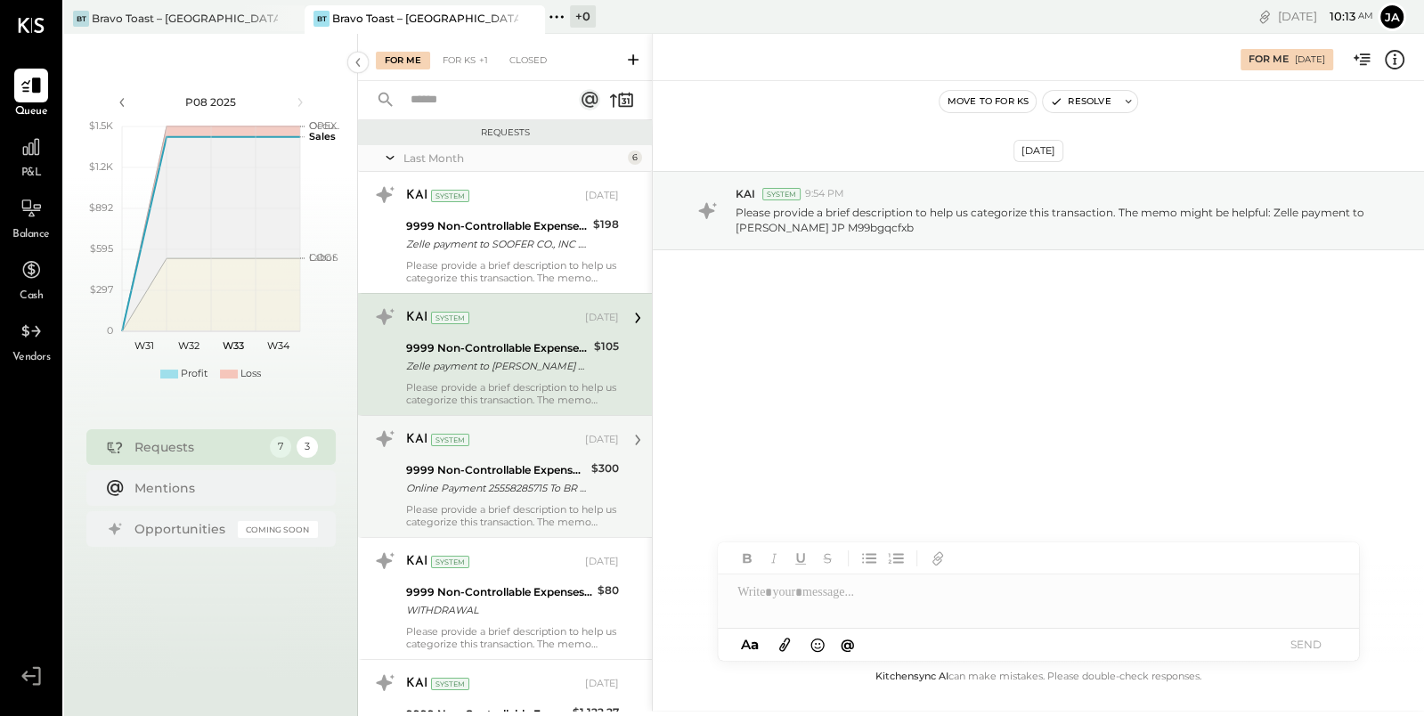
click at [531, 500] on div "KAI System [DATE] 9999 Non-Controllable Expenses:Other Income and Expenses:To B…" at bounding box center [512, 476] width 213 height 103
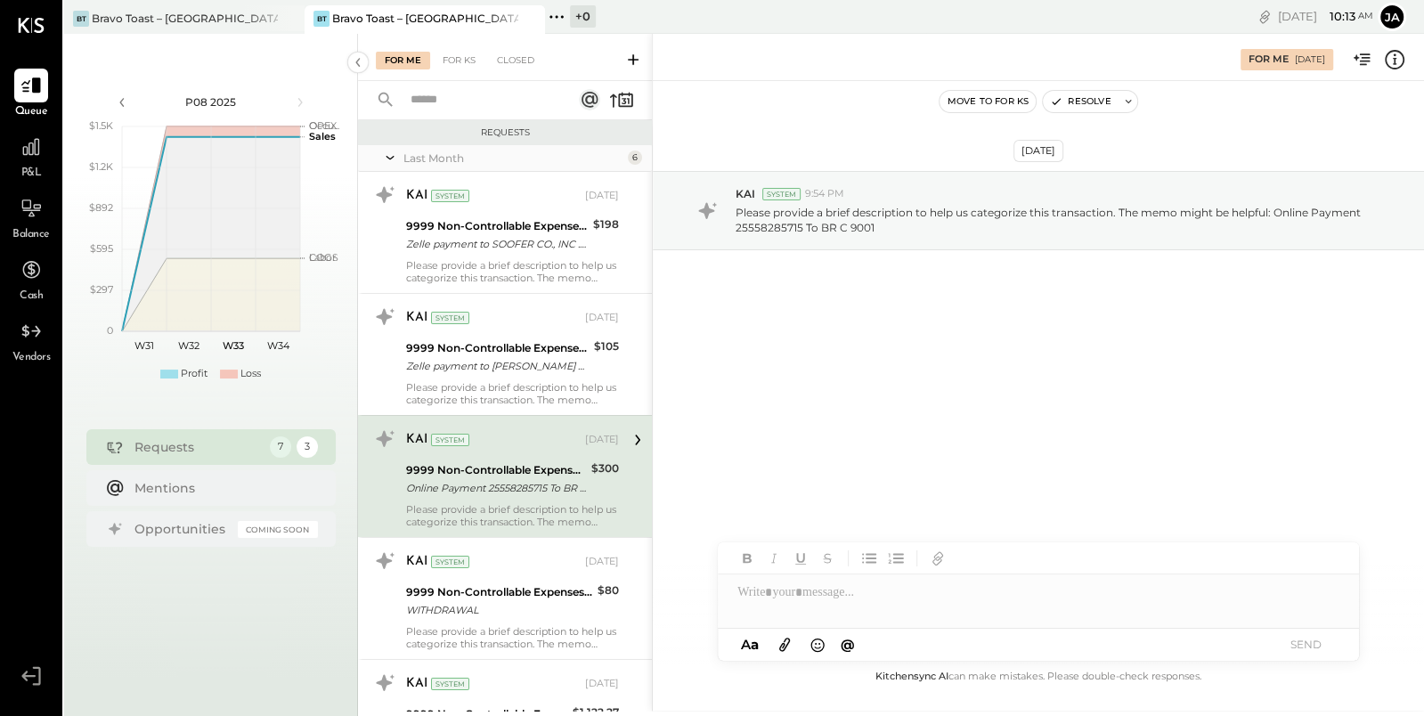
click at [767, 605] on div at bounding box center [1038, 592] width 641 height 36
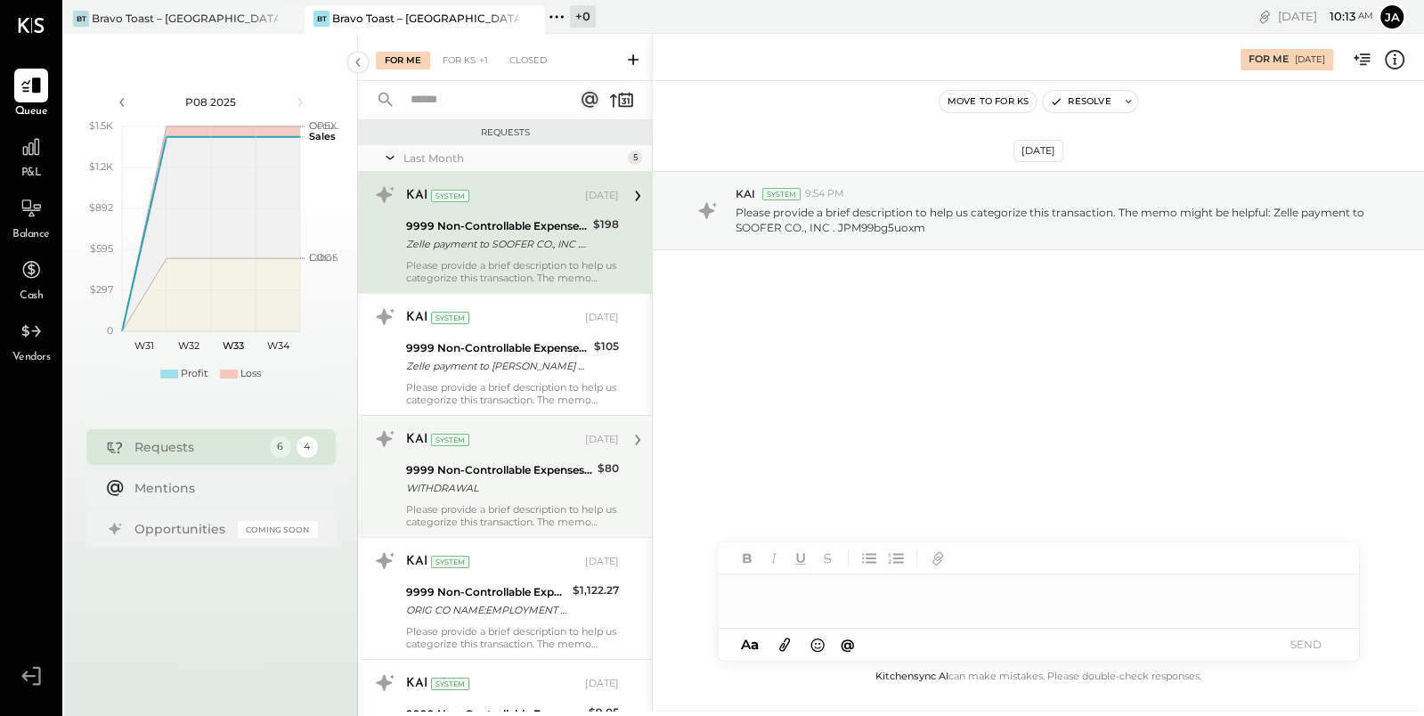
click at [548, 492] on div "WITHDRAWAL" at bounding box center [499, 488] width 186 height 18
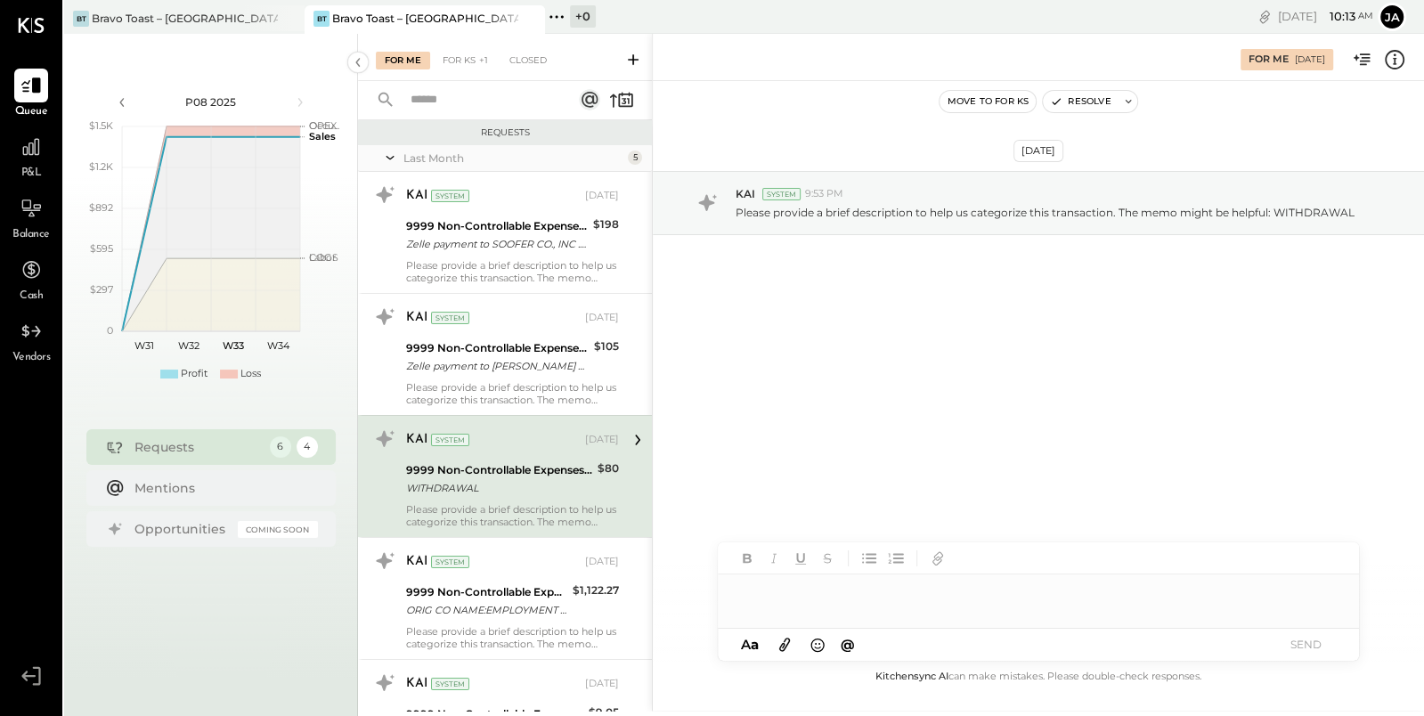
click at [869, 605] on div at bounding box center [1038, 600] width 641 height 53
click at [837, 588] on div "**********" at bounding box center [1038, 592] width 641 height 36
click at [873, 589] on div "**********" at bounding box center [1038, 592] width 641 height 36
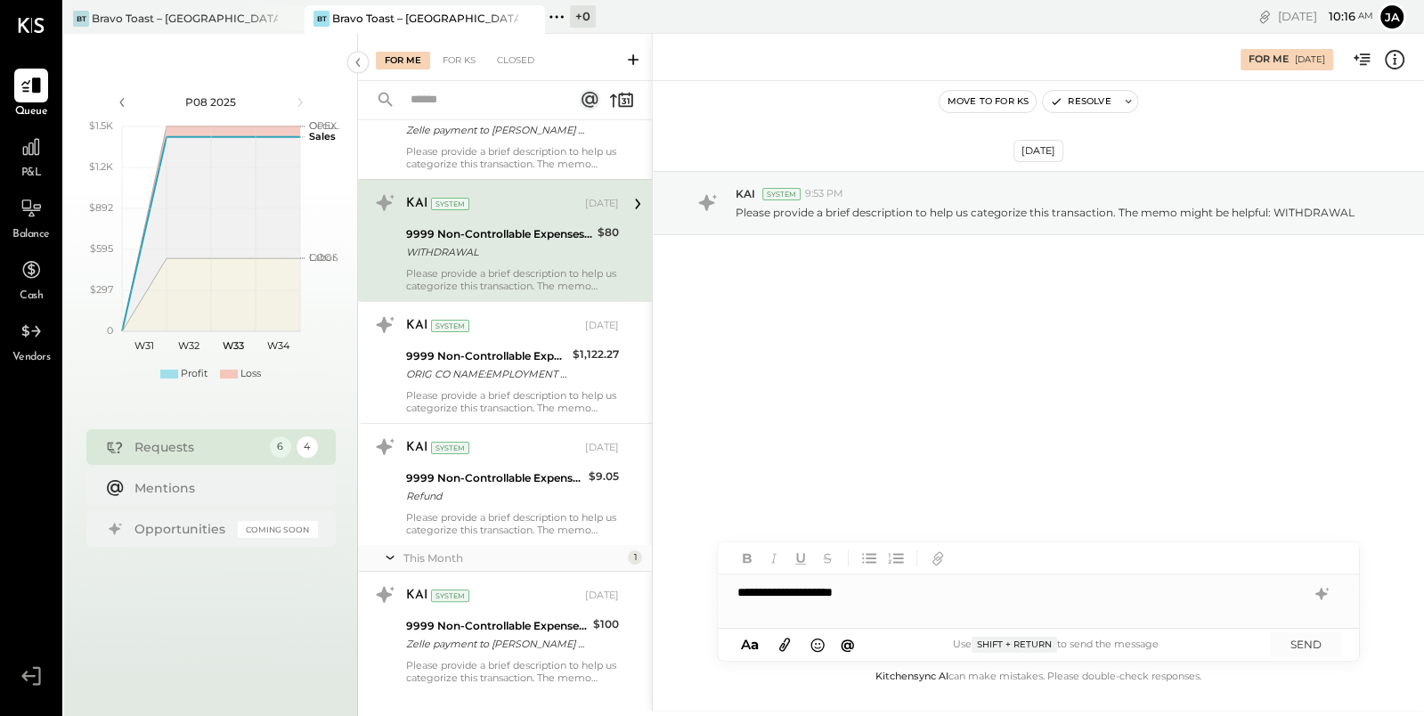
scroll to position [263, 0]
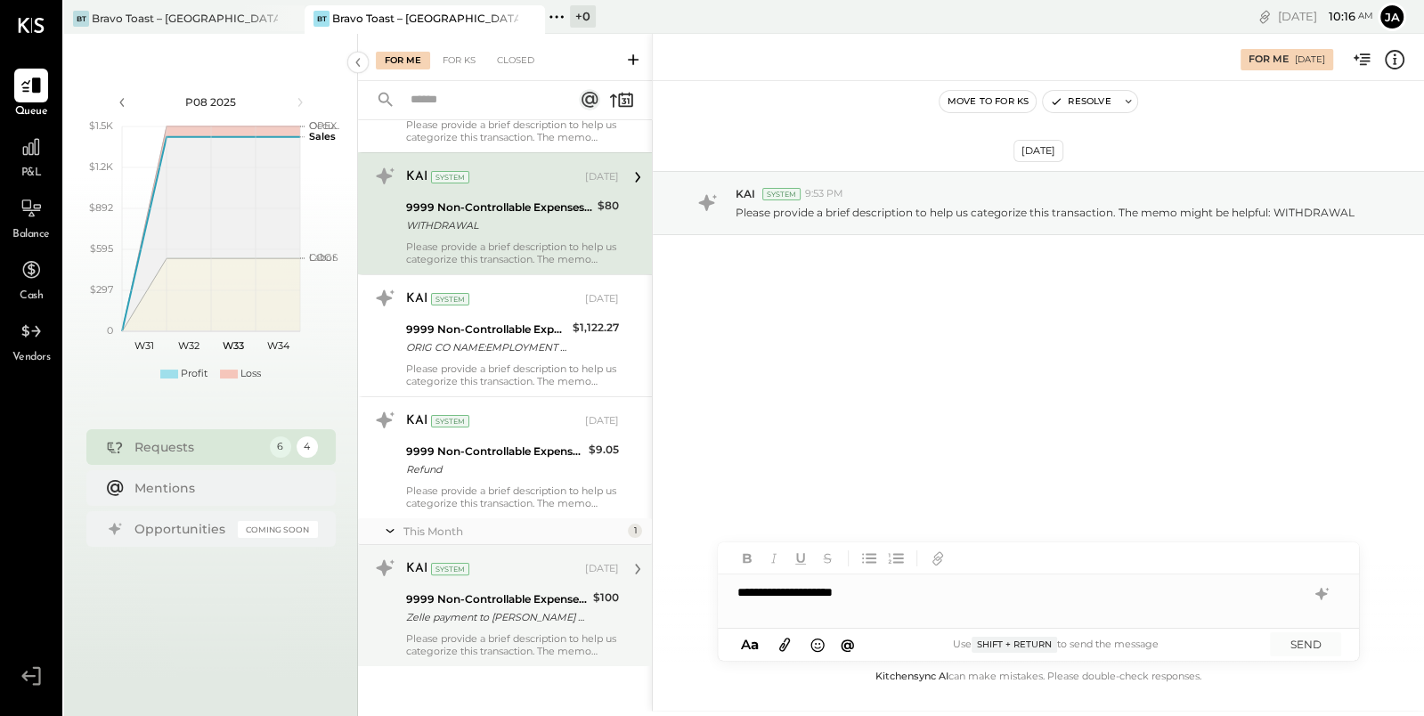
click at [526, 614] on div "Zelle payment to [PERSON_NAME] JP M99bhjg5m5" at bounding box center [497, 617] width 182 height 18
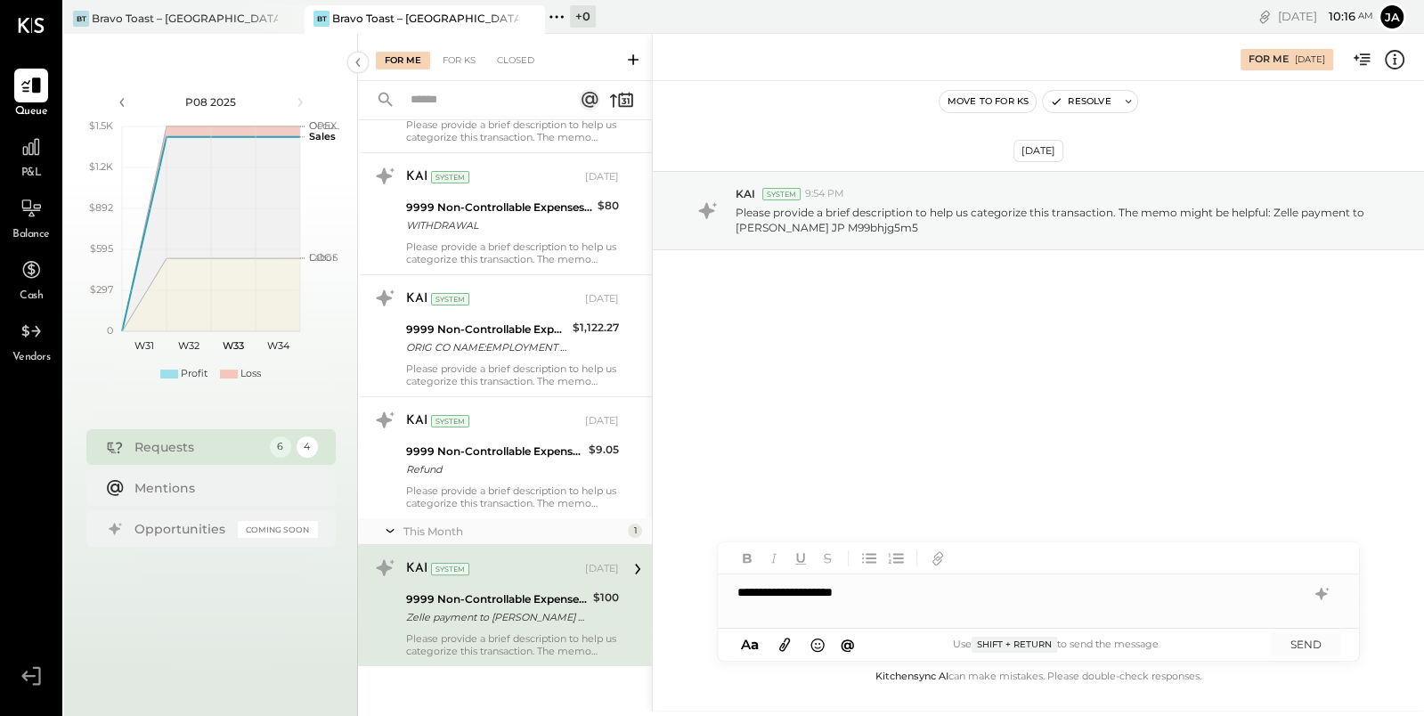
click at [853, 592] on div "**********" at bounding box center [1038, 592] width 641 height 36
drag, startPoint x: 924, startPoint y: 592, endPoint x: 649, endPoint y: 592, distance: 275.1
click at [649, 592] on div "For Me For KS Closed Requests Last Month 5 KAI System [DATE] 9999 Non-Controlla…" at bounding box center [891, 372] width 1066 height 677
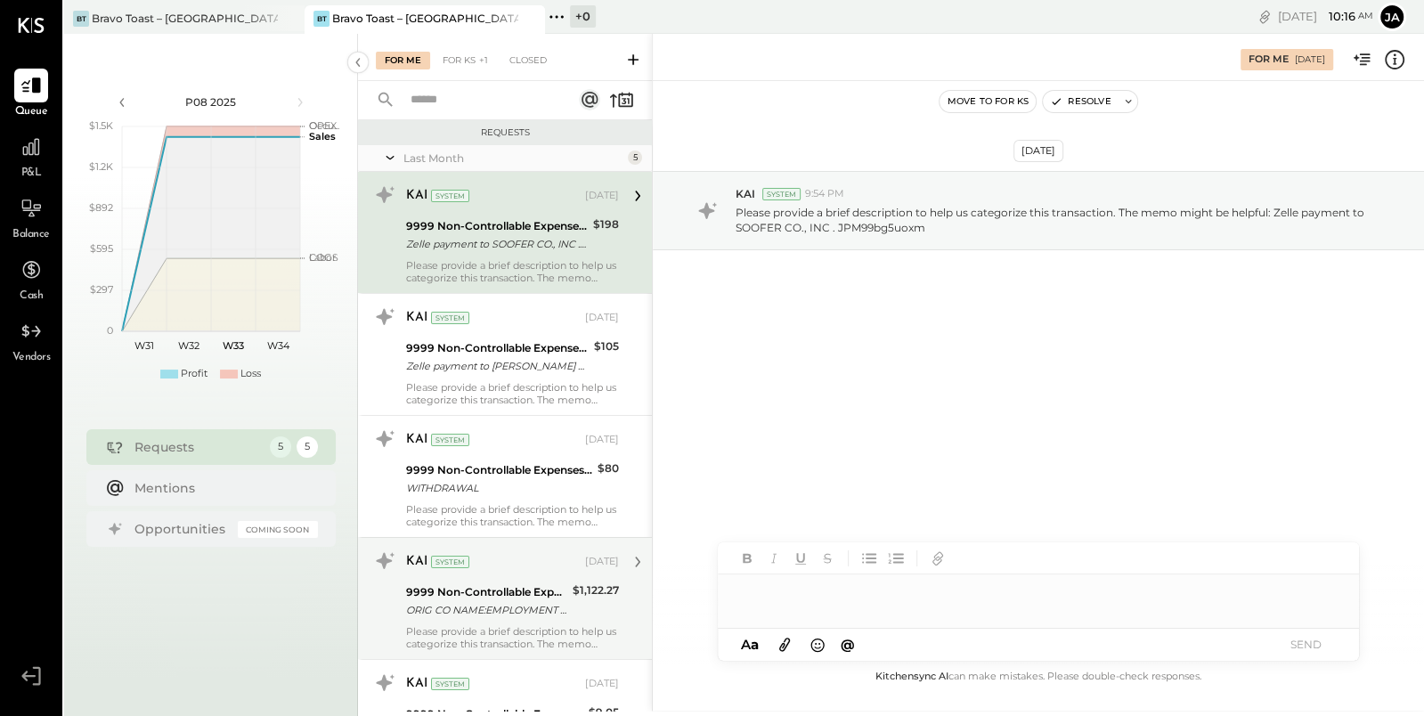
scroll to position [114, 0]
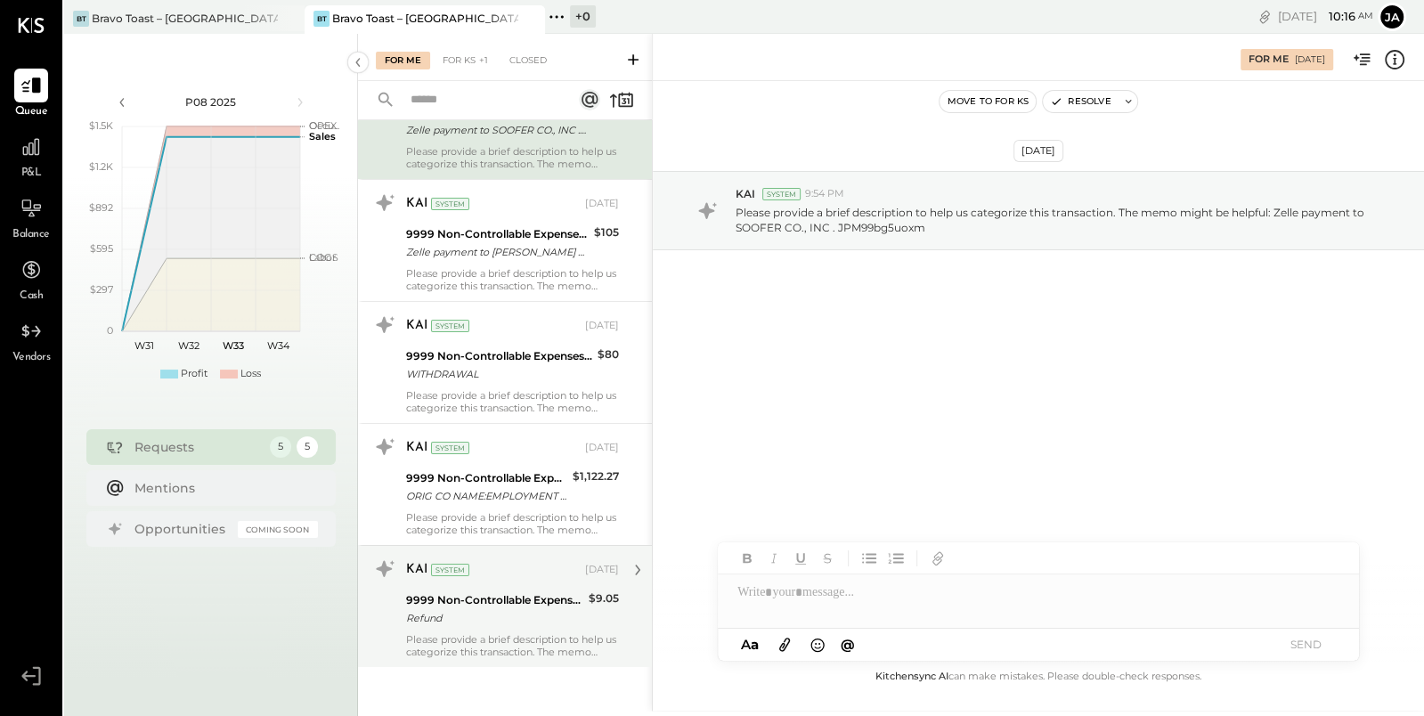
click at [524, 626] on div "KAI System [DATE] 9999 Non-Controllable Expenses:Other Income and Expenses:To B…" at bounding box center [512, 606] width 213 height 103
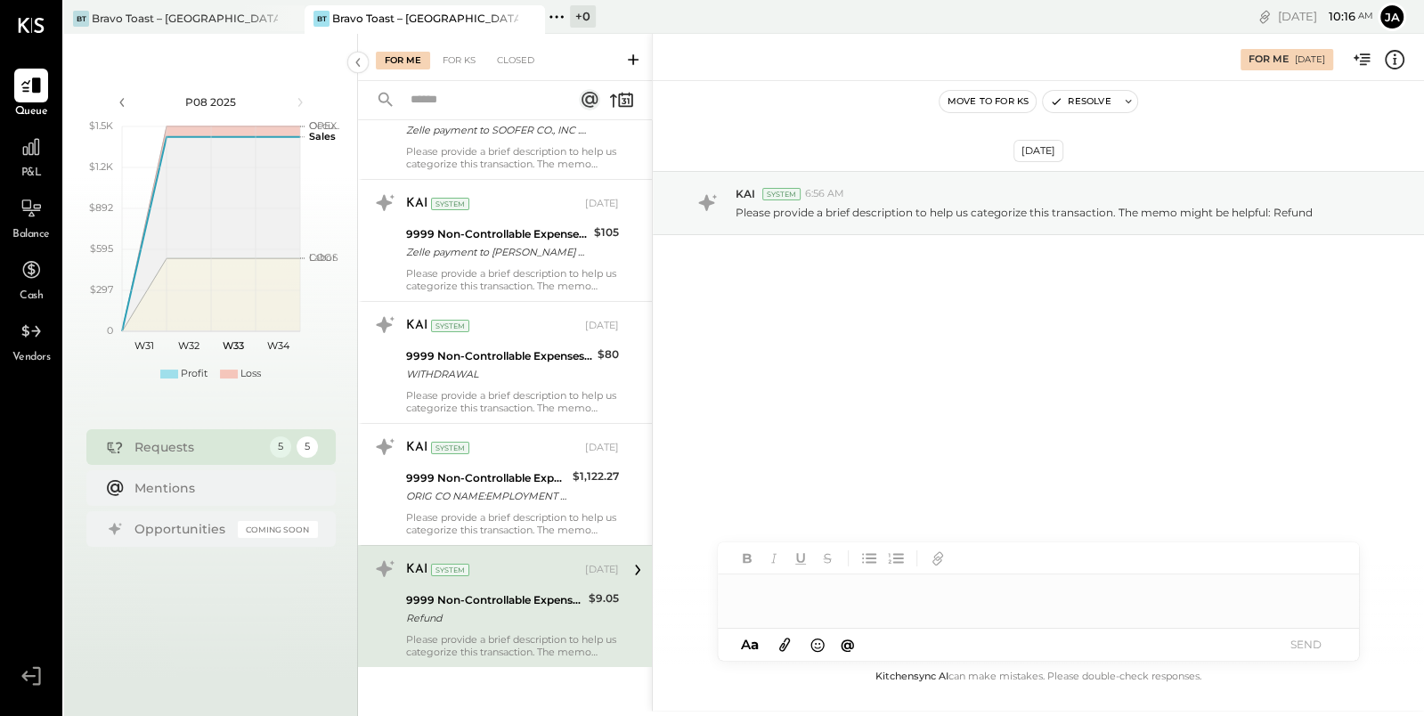
click at [820, 618] on div at bounding box center [1038, 584] width 641 height 85
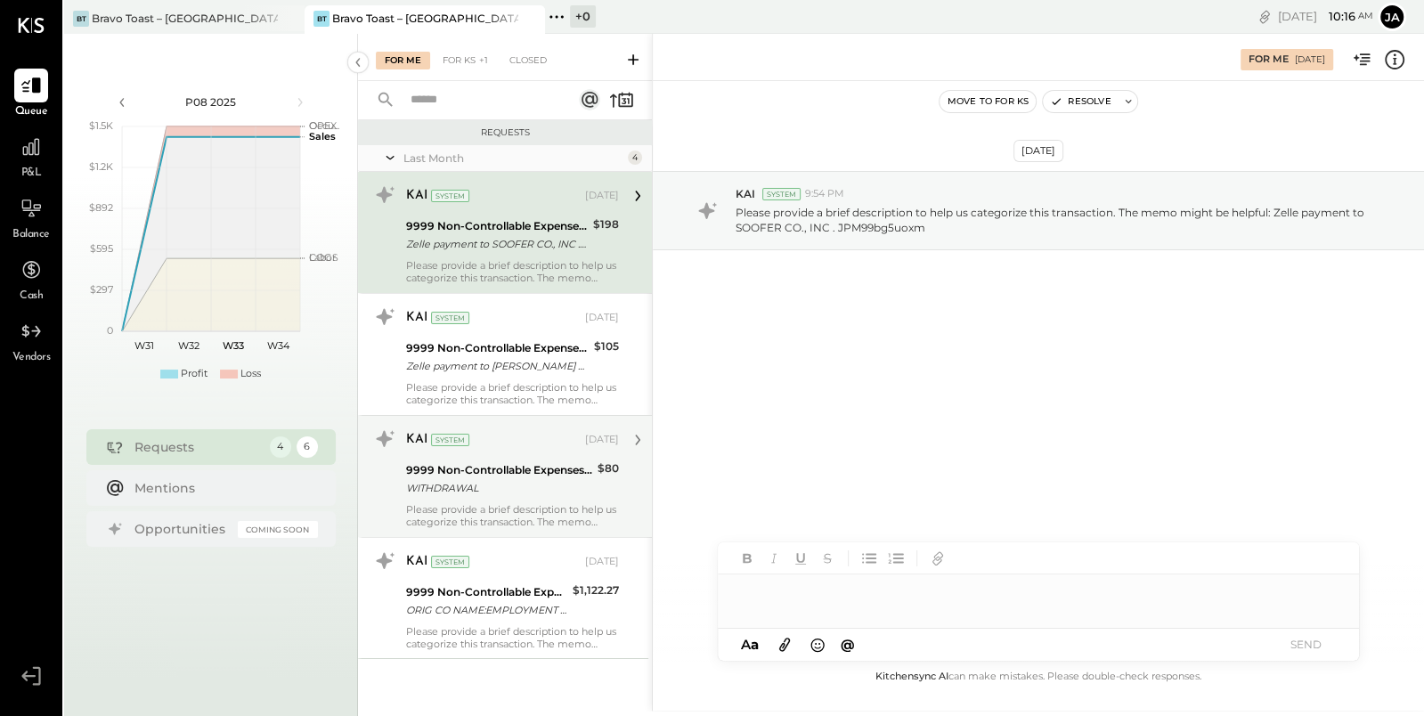
click at [548, 493] on div "WITHDRAWAL" at bounding box center [499, 488] width 186 height 18
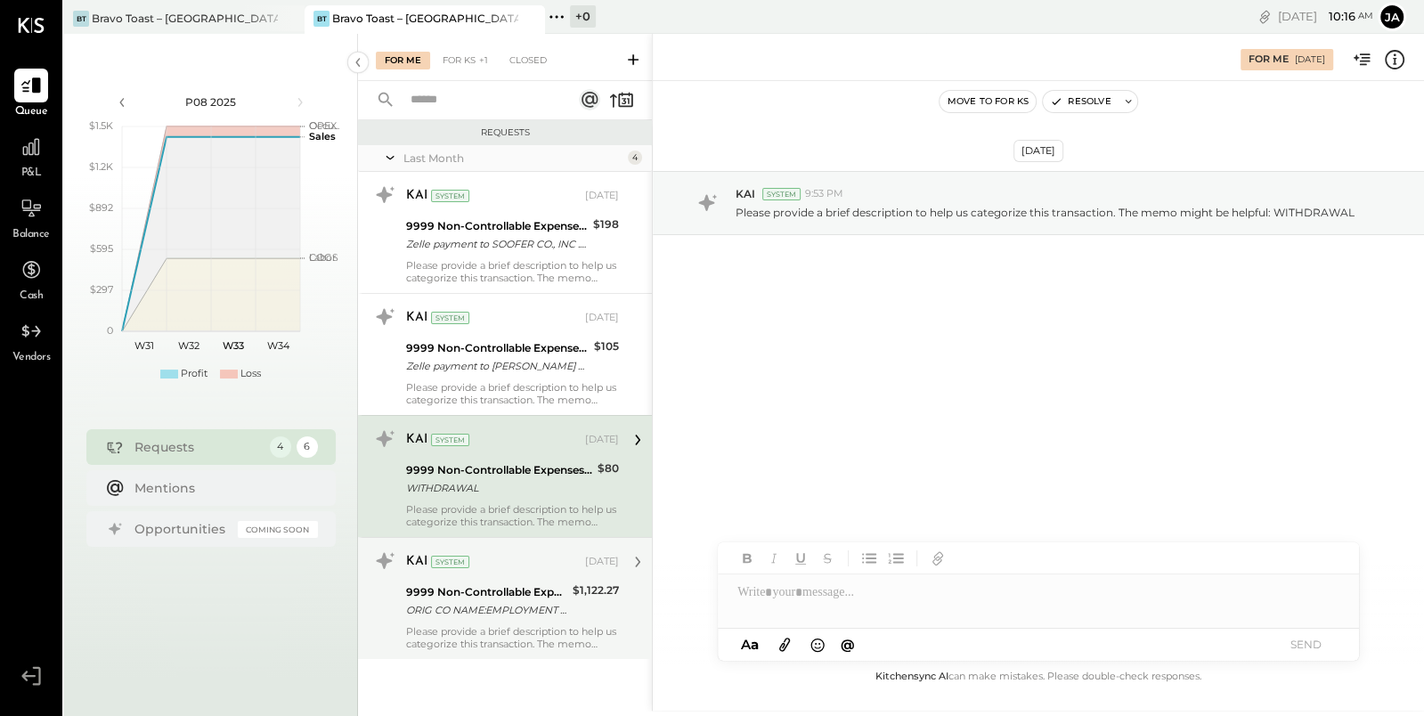
click at [556, 603] on div "ORIG CO NAME:EMPLOYMENT DEVEL ORIG ID:2282533055 DESC DATE:072" at bounding box center [486, 610] width 161 height 18
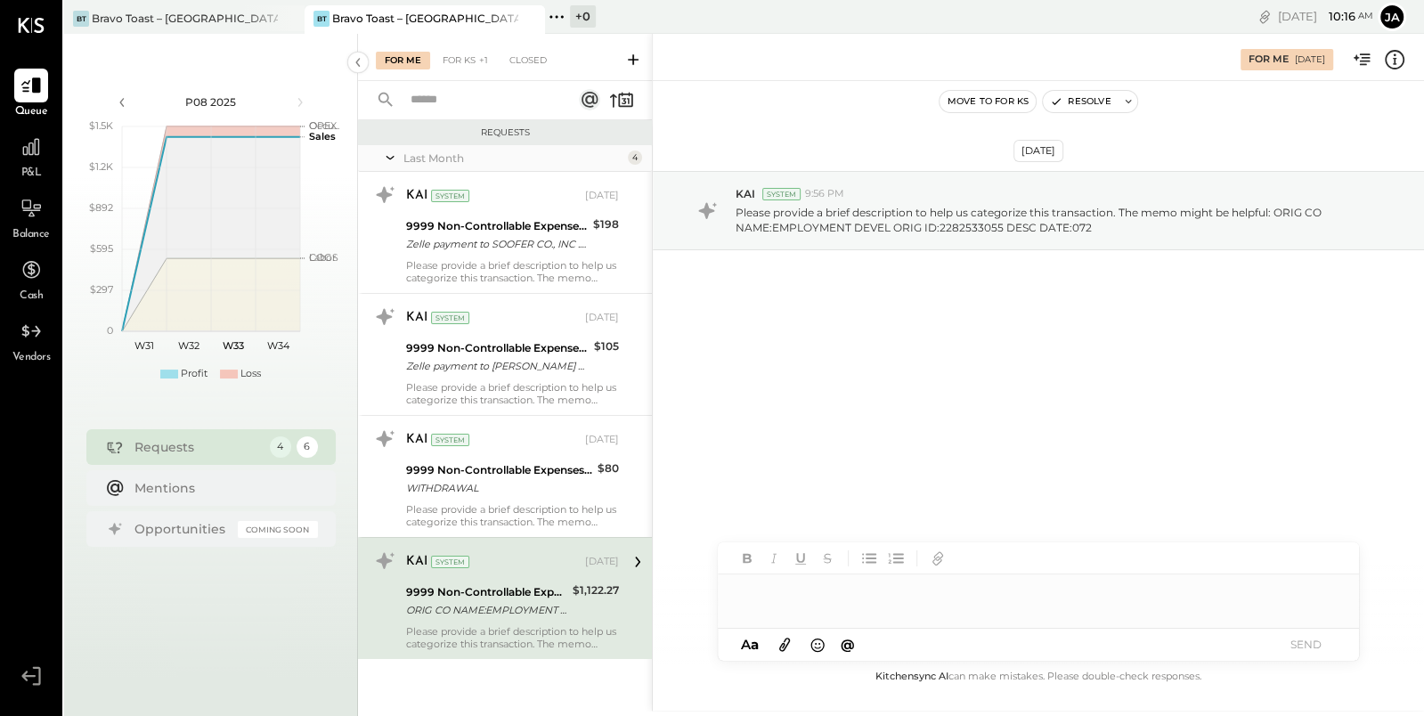
click at [858, 605] on div at bounding box center [1038, 592] width 641 height 36
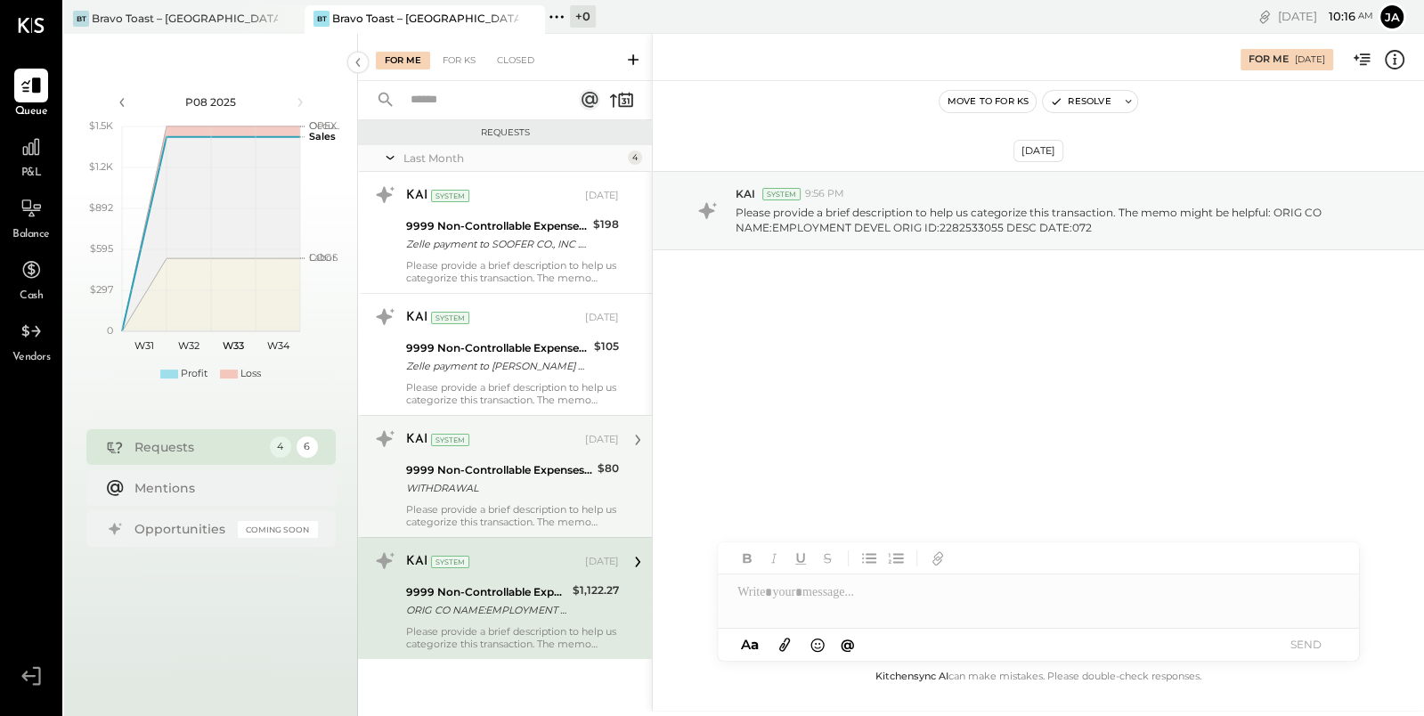
click at [504, 479] on div "WITHDRAWAL" at bounding box center [499, 488] width 186 height 18
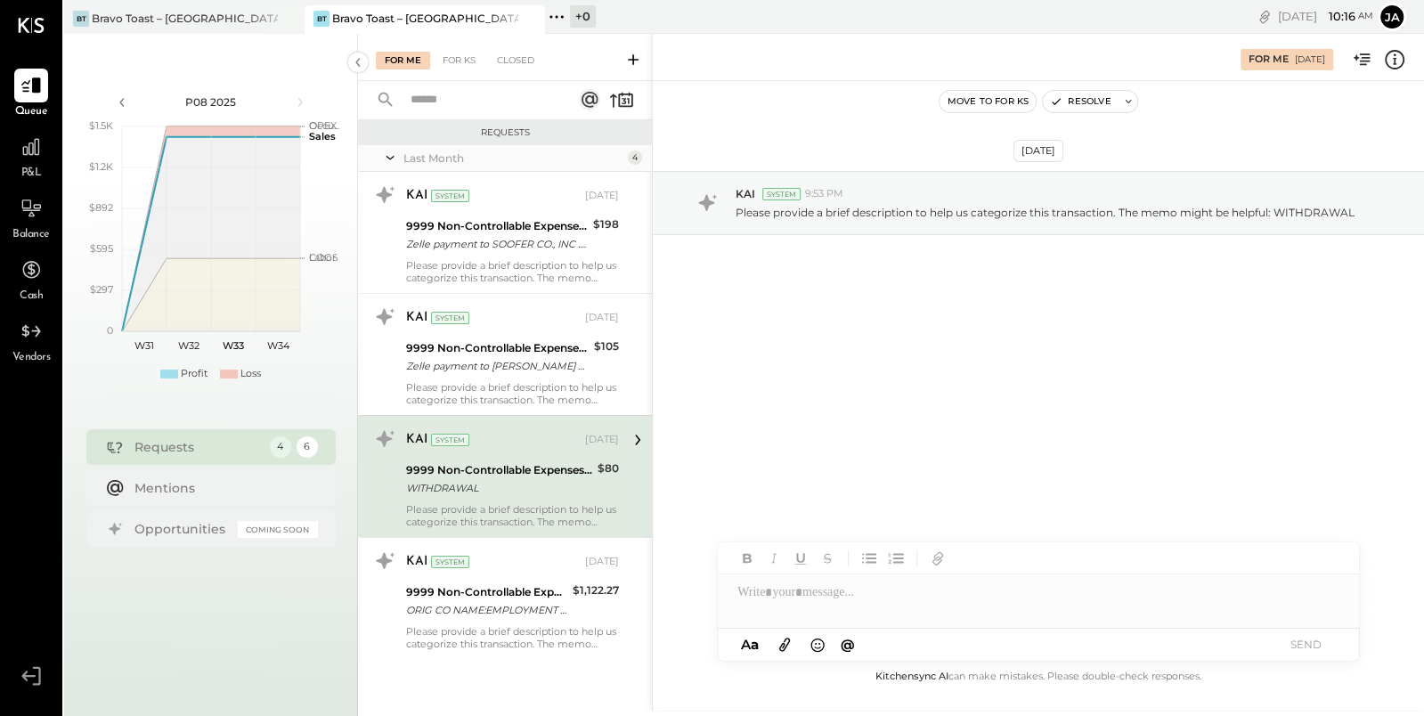
click at [864, 616] on div at bounding box center [1038, 584] width 641 height 85
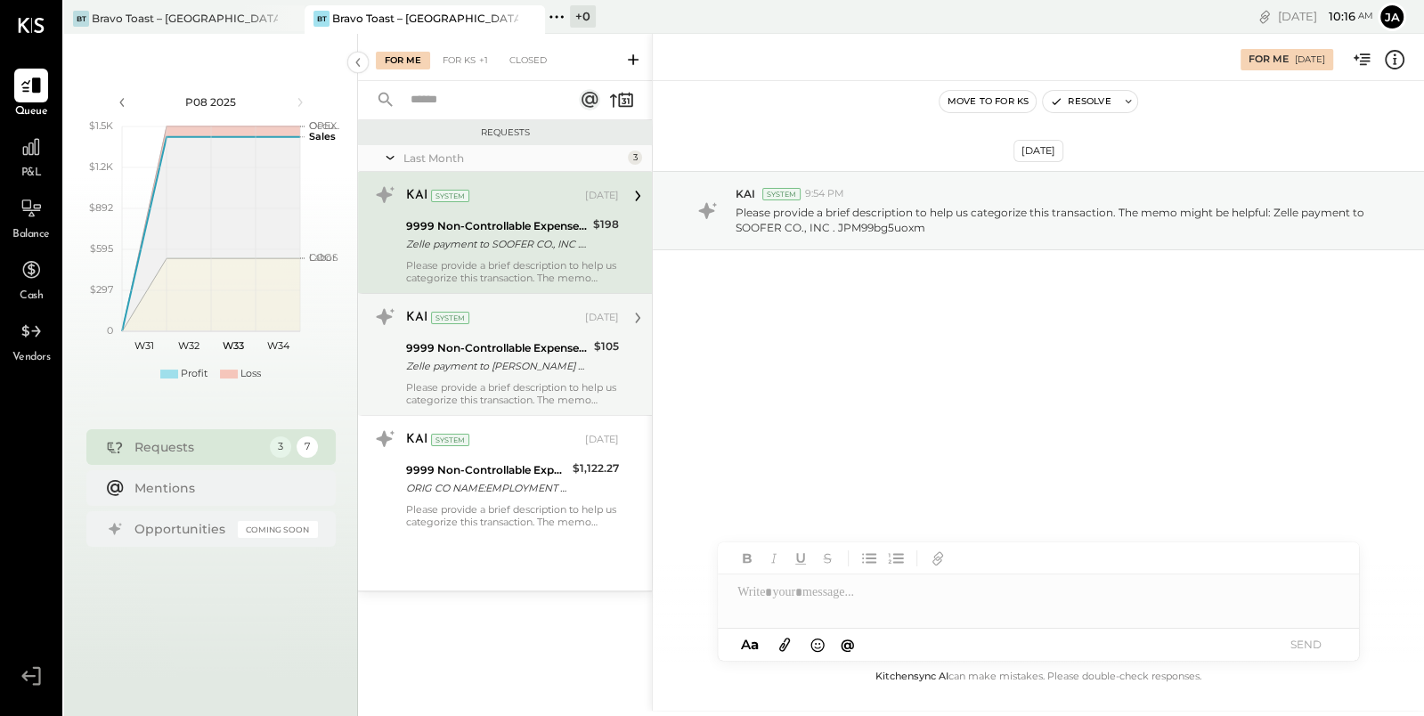
click at [514, 367] on div "Zelle payment to [PERSON_NAME] JP M99bgqcfxb" at bounding box center [497, 366] width 183 height 18
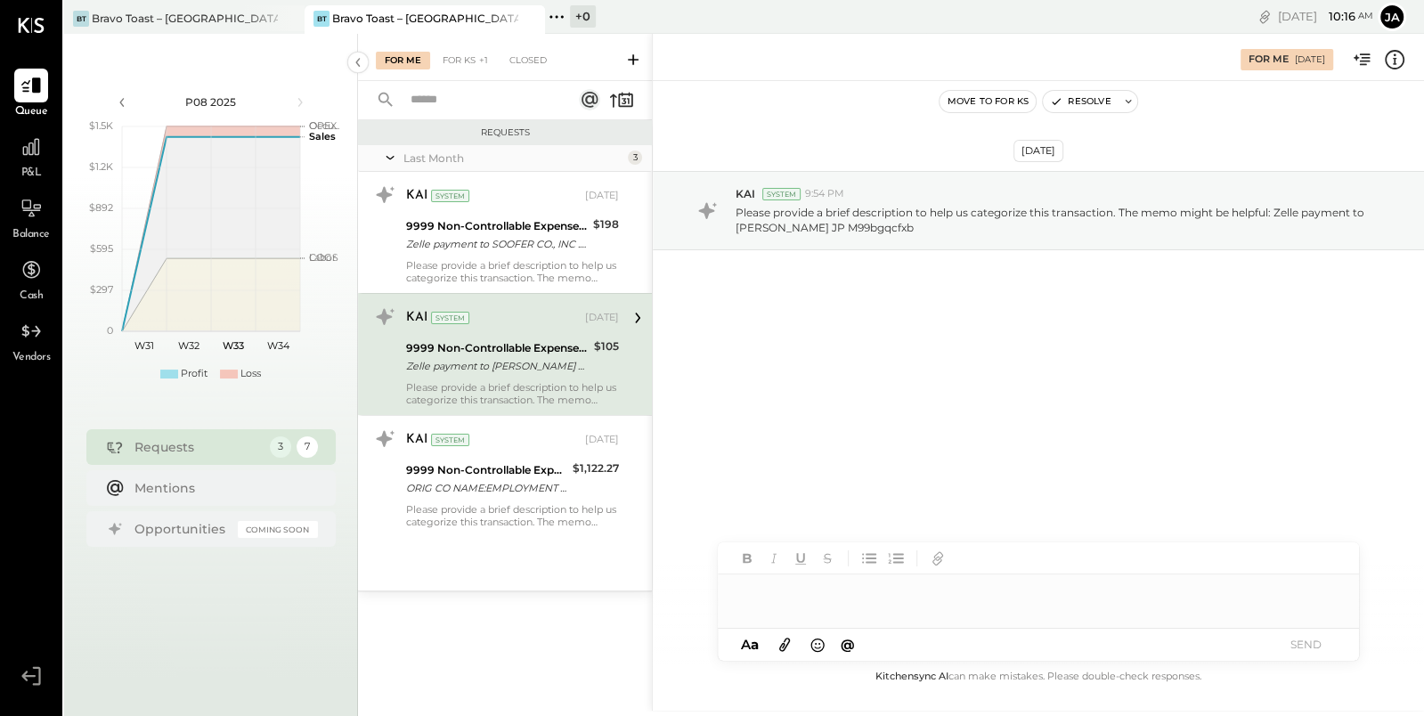
click at [859, 601] on div at bounding box center [1038, 592] width 641 height 36
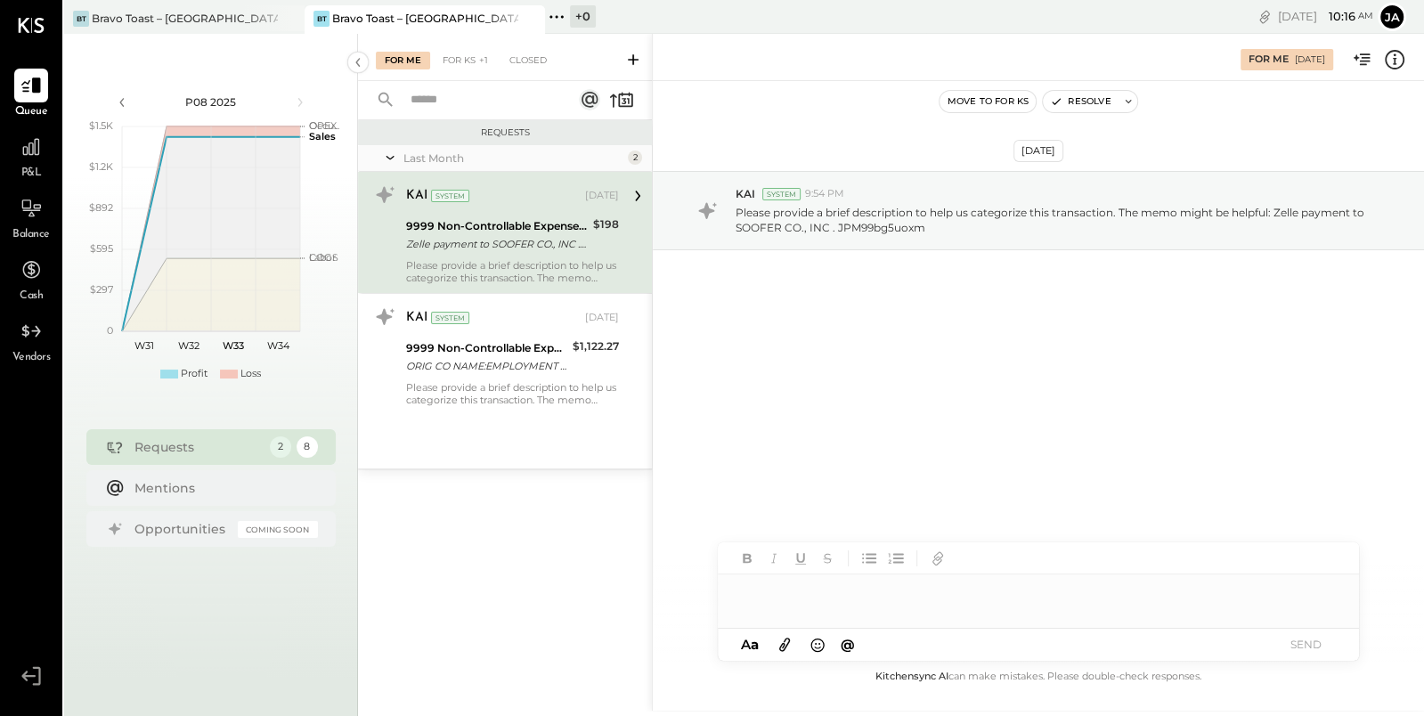
click at [530, 253] on div "9999 Non-Controllable Expenses:Other Income and Expenses:To Be Classified P&L Z…" at bounding box center [497, 234] width 182 height 39
click at [216, 28] on div "[PERSON_NAME] Toast – [GEOGRAPHIC_DATA]" at bounding box center [184, 19] width 240 height 28
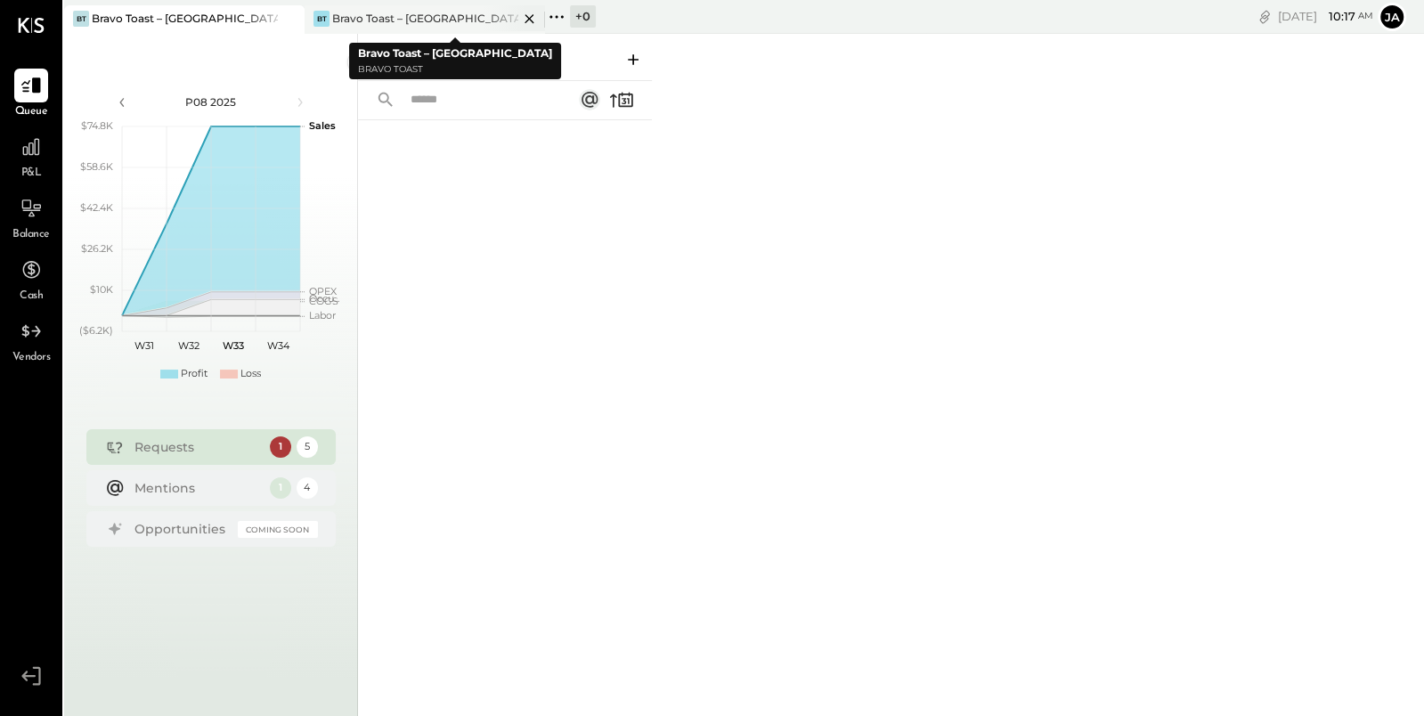
click at [467, 20] on div "[PERSON_NAME] Toast – [GEOGRAPHIC_DATA]" at bounding box center [411, 19] width 214 height 16
